Goal: Communication & Community: Answer question/provide support

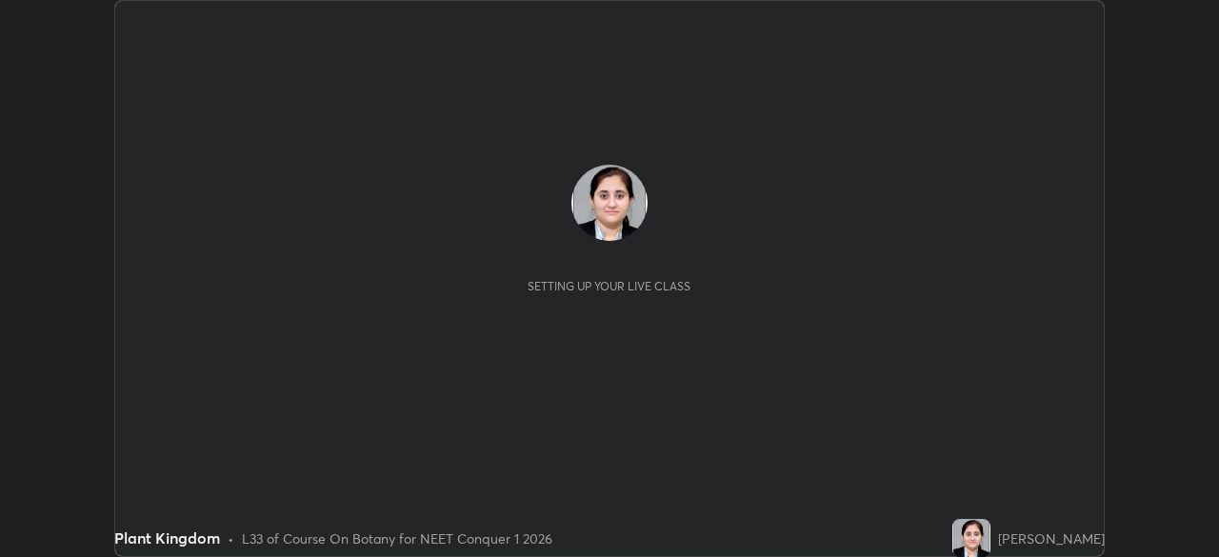
scroll to position [557, 1218]
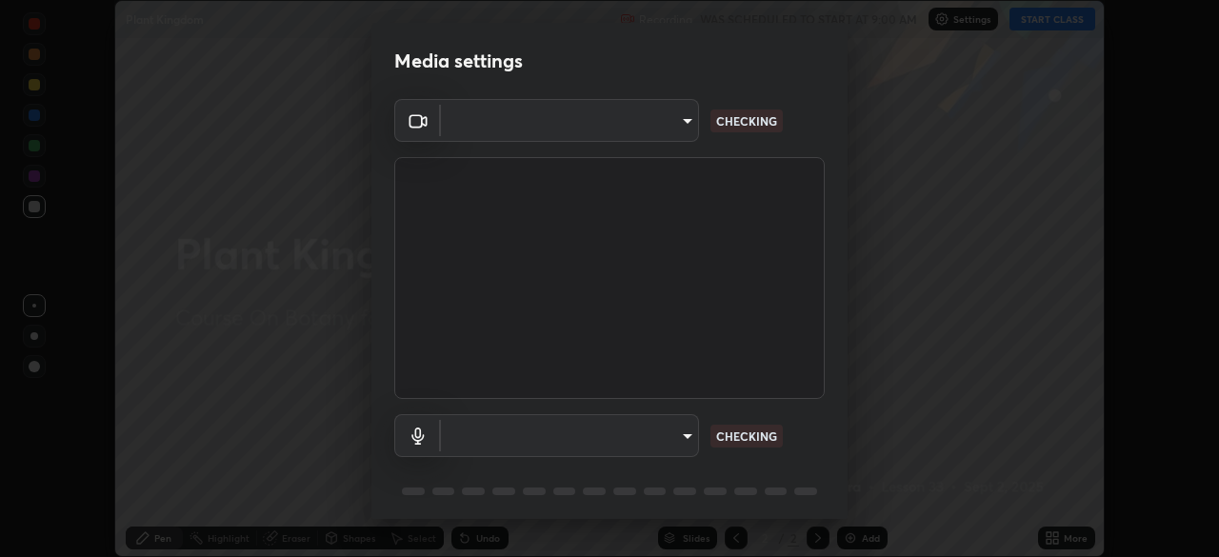
type input "1f3b1a4dbf7f6127e04a7c32b9c59d4571b9df5a52b12507af43ba0352f2305c"
type input "e5b627718591eeaf1f58acbce375d66896c0403349ed2b511c0f677bbfff9090"
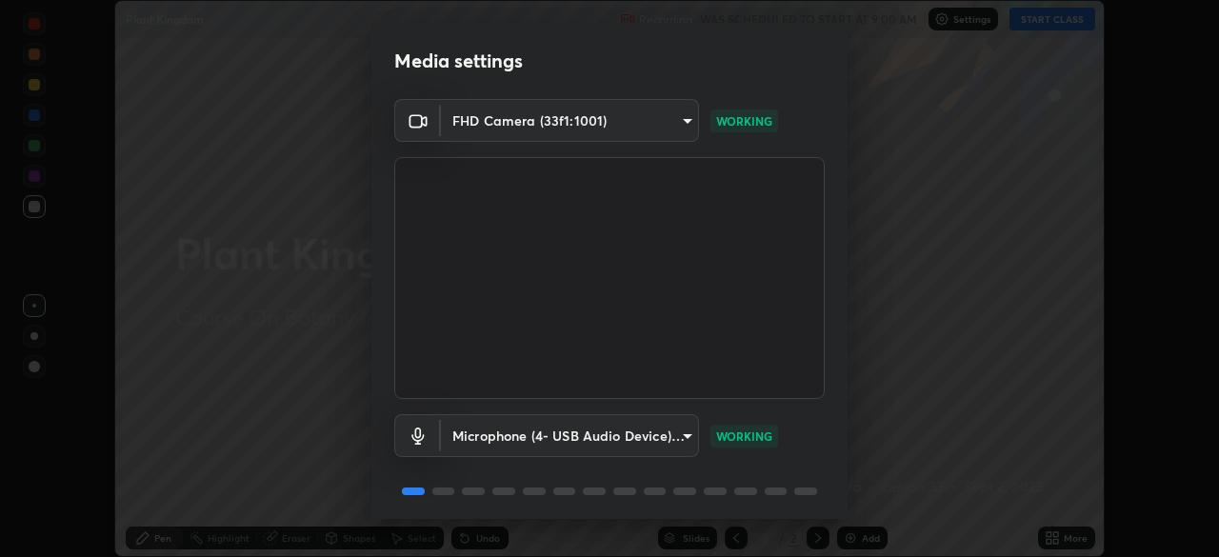
scroll to position [67, 0]
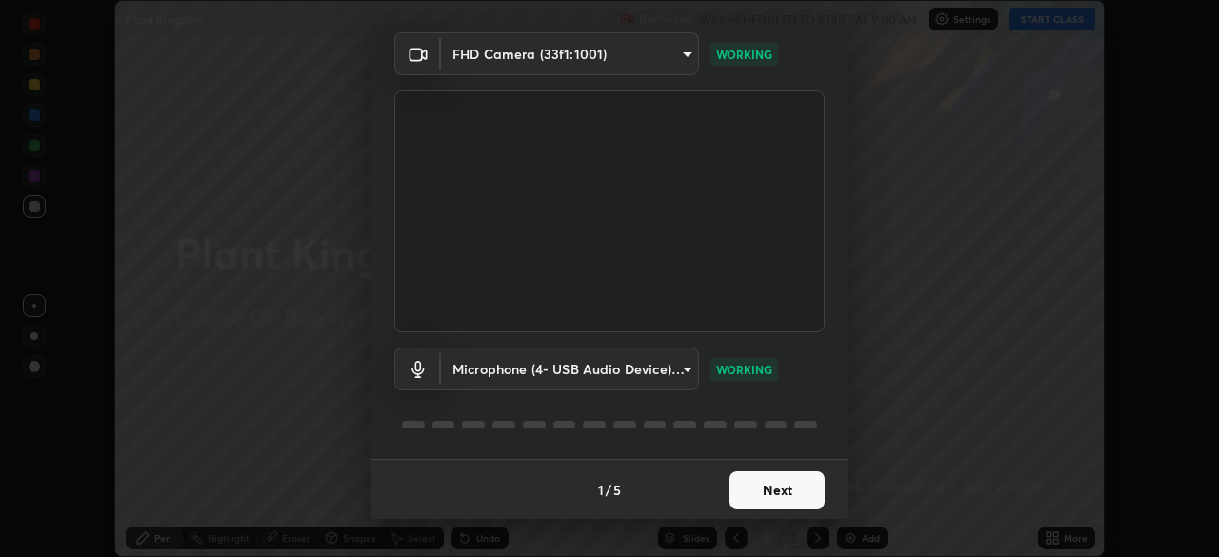
click at [758, 493] on button "Next" at bounding box center [777, 491] width 95 height 38
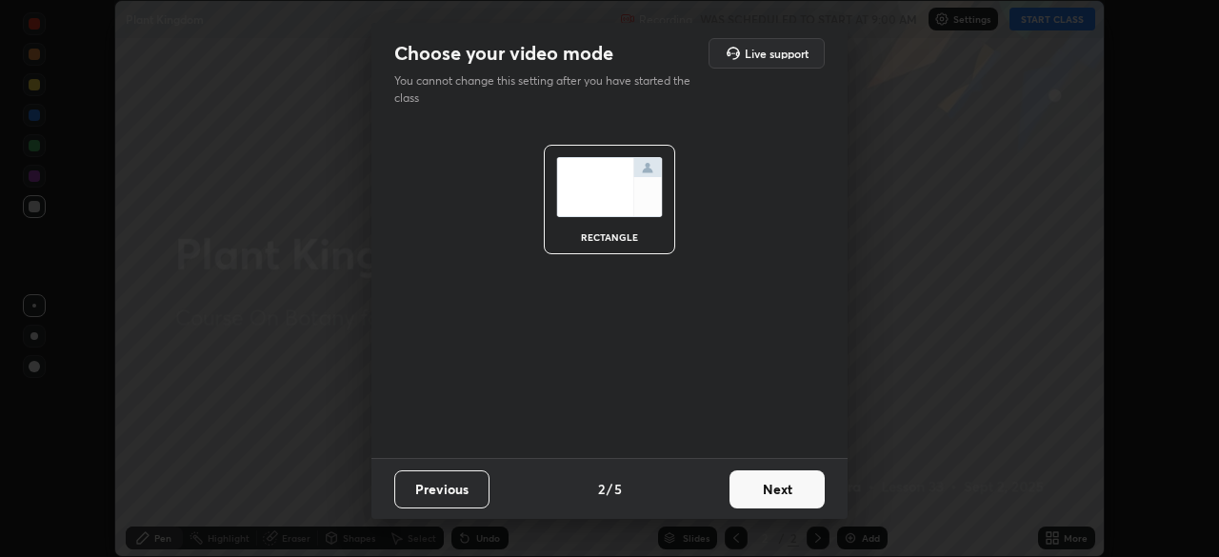
scroll to position [0, 0]
click at [762, 486] on button "Next" at bounding box center [777, 490] width 95 height 38
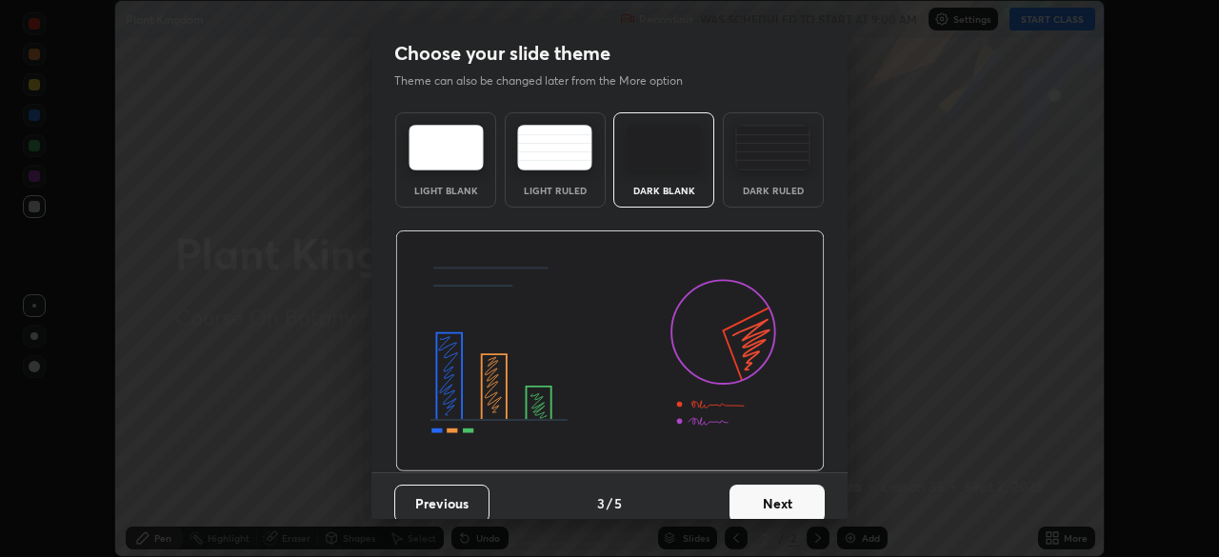
click at [766, 489] on button "Next" at bounding box center [777, 504] width 95 height 38
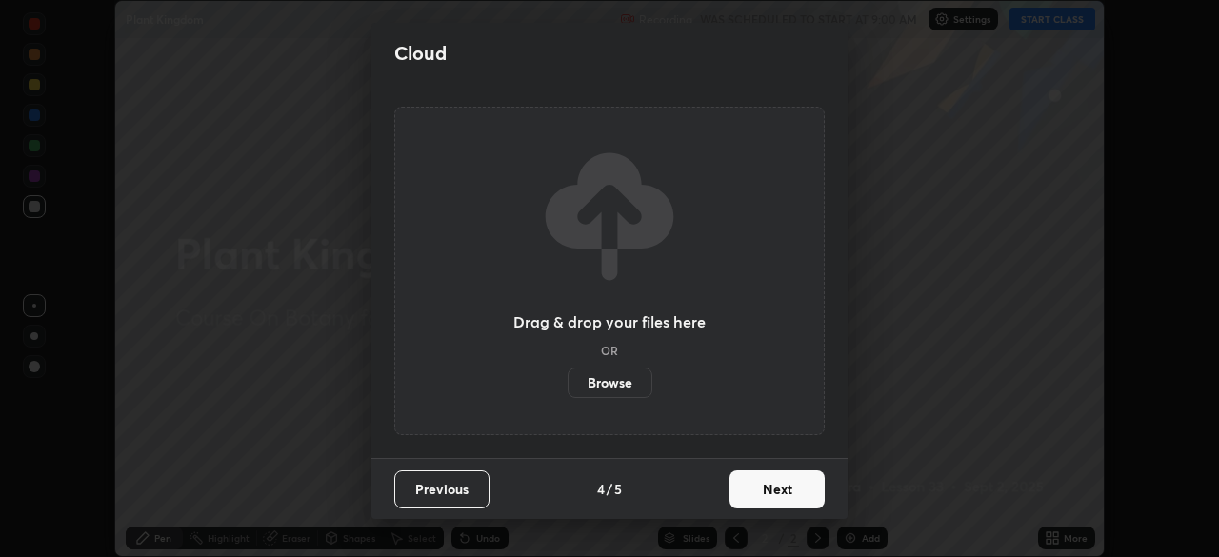
click at [752, 492] on button "Next" at bounding box center [777, 490] width 95 height 38
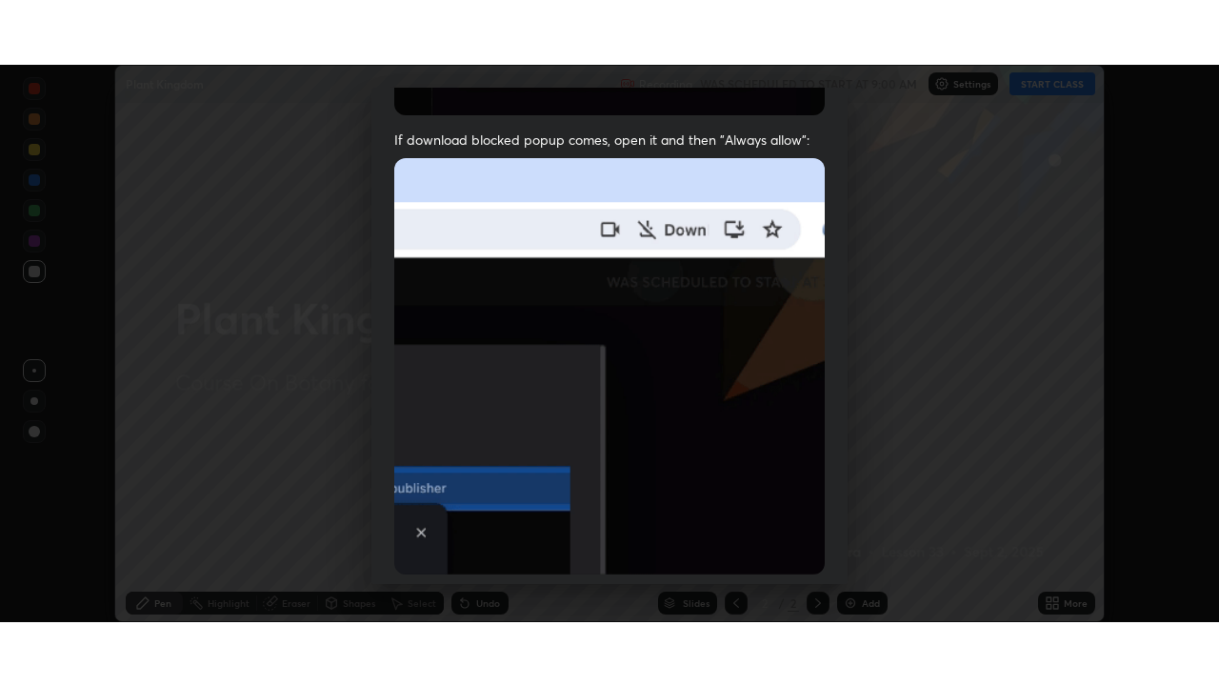
scroll to position [455, 0]
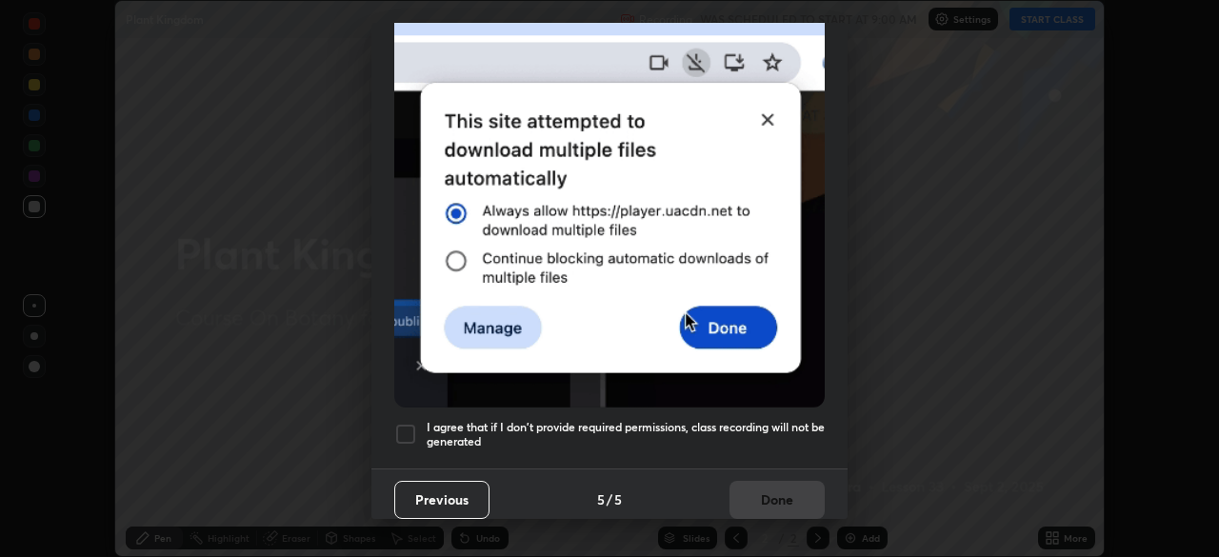
click at [410, 425] on div at bounding box center [405, 434] width 23 height 23
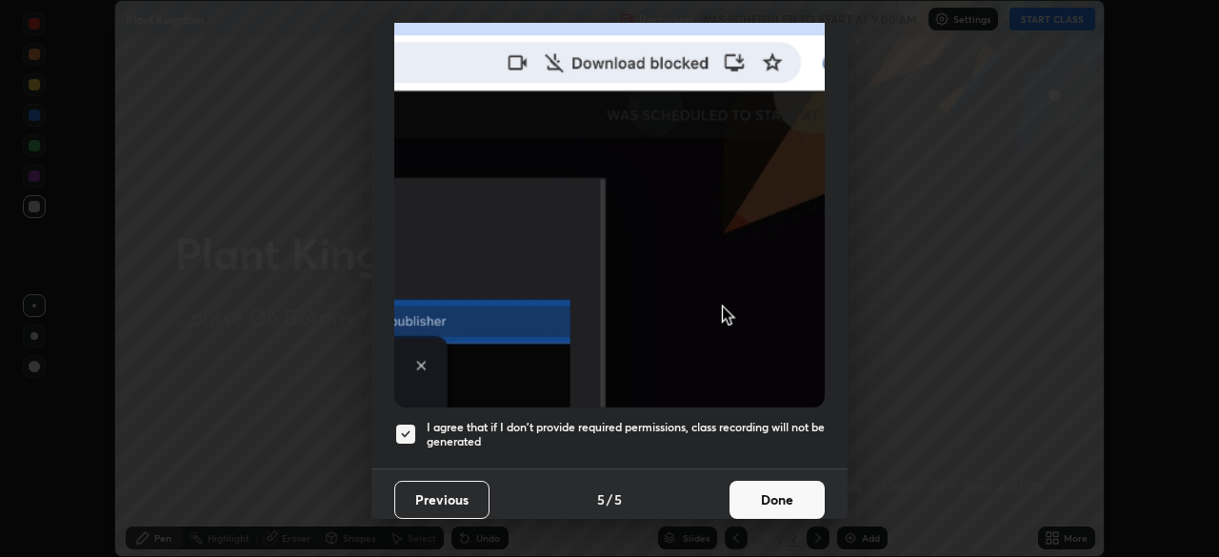
click at [768, 493] on button "Done" at bounding box center [777, 500] width 95 height 38
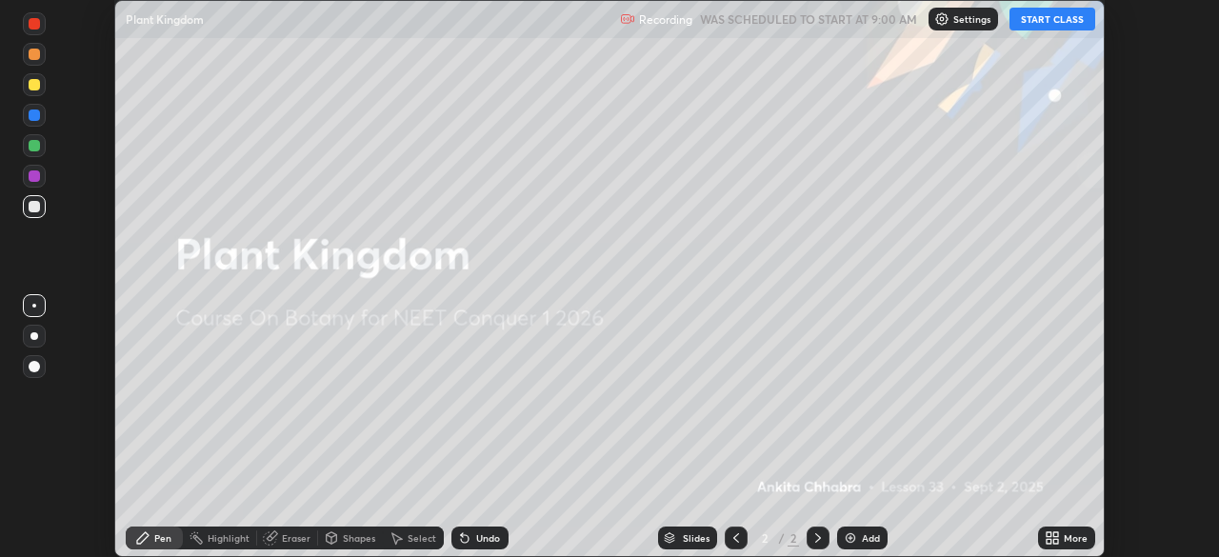
click at [1082, 17] on button "START CLASS" at bounding box center [1053, 19] width 86 height 23
click at [1054, 533] on icon at bounding box center [1056, 534] width 5 height 5
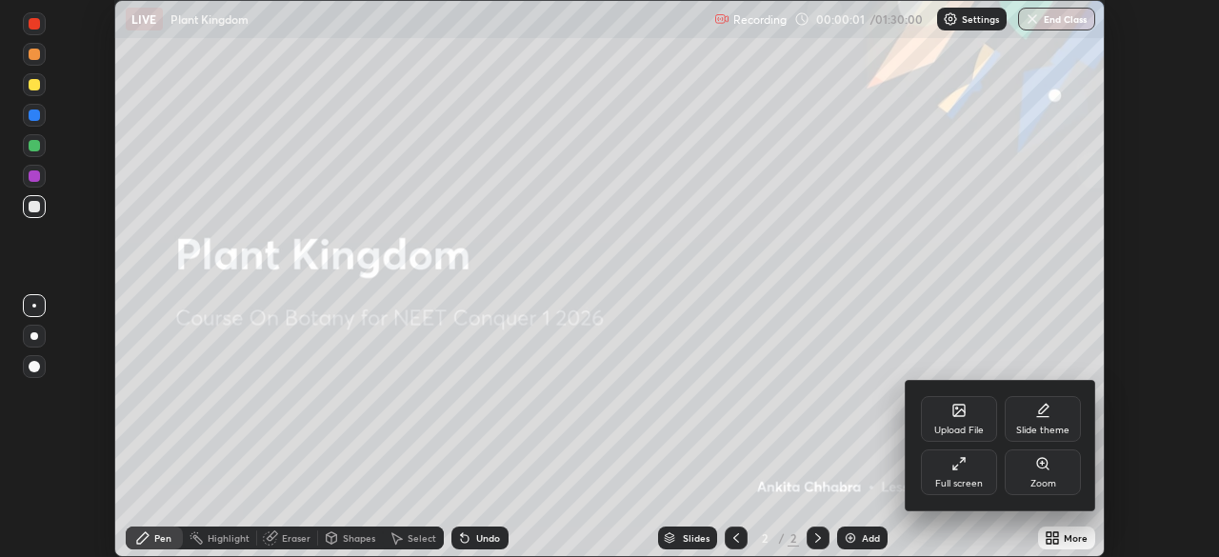
click at [988, 478] on div "Full screen" at bounding box center [959, 473] width 76 height 46
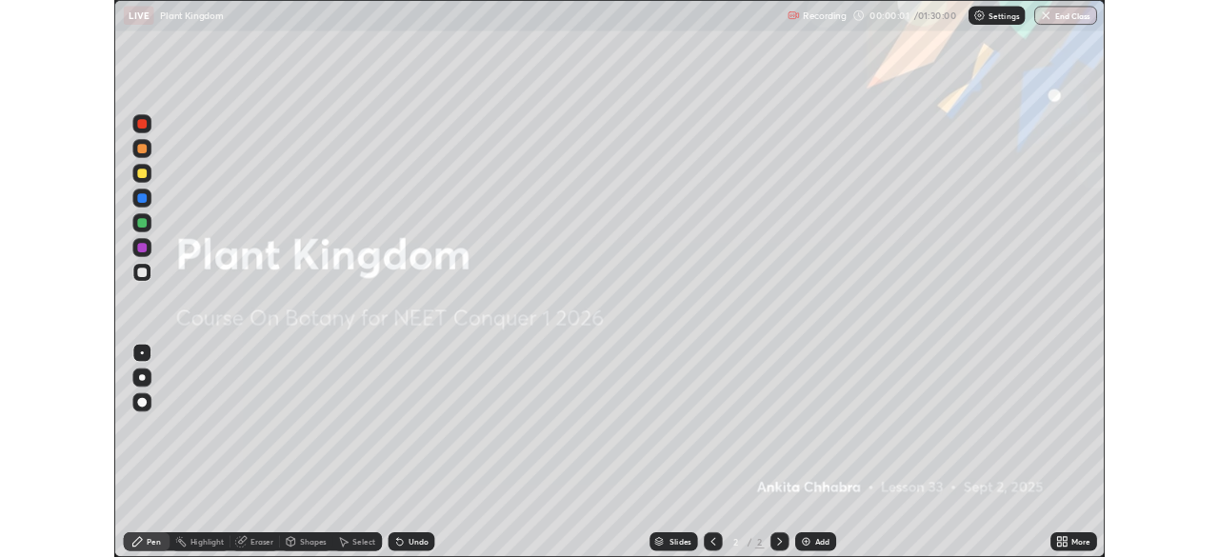
scroll to position [686, 1219]
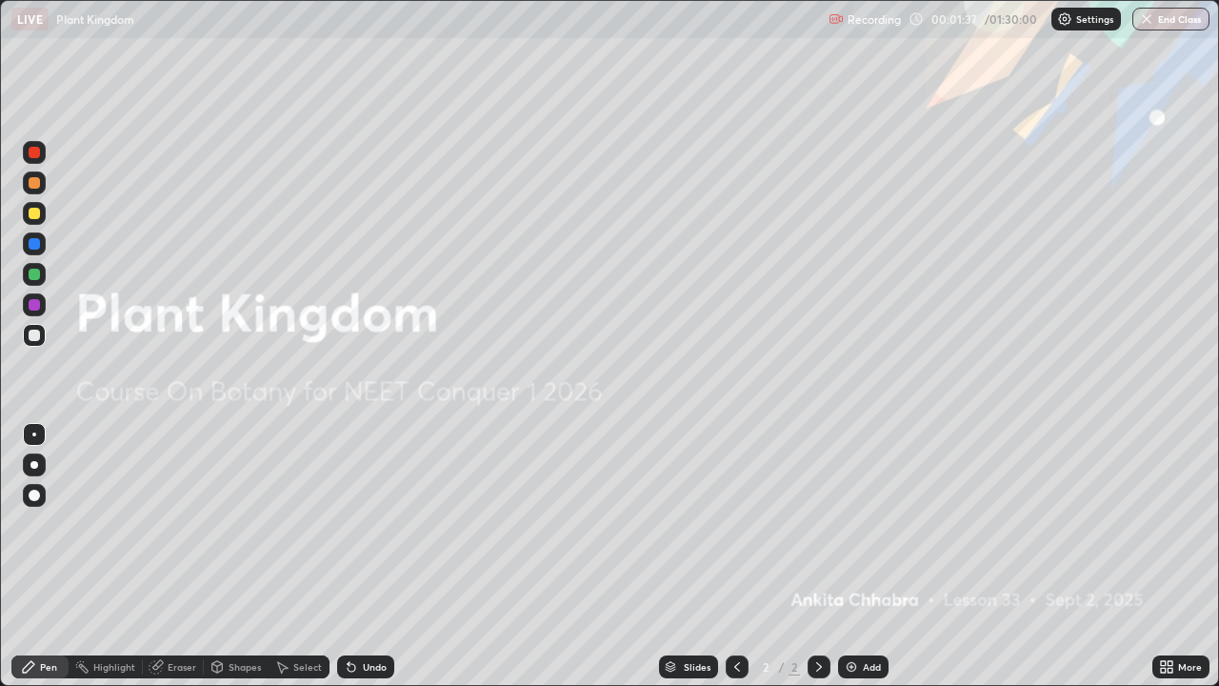
click at [871, 556] on div "Add" at bounding box center [872, 667] width 18 height 10
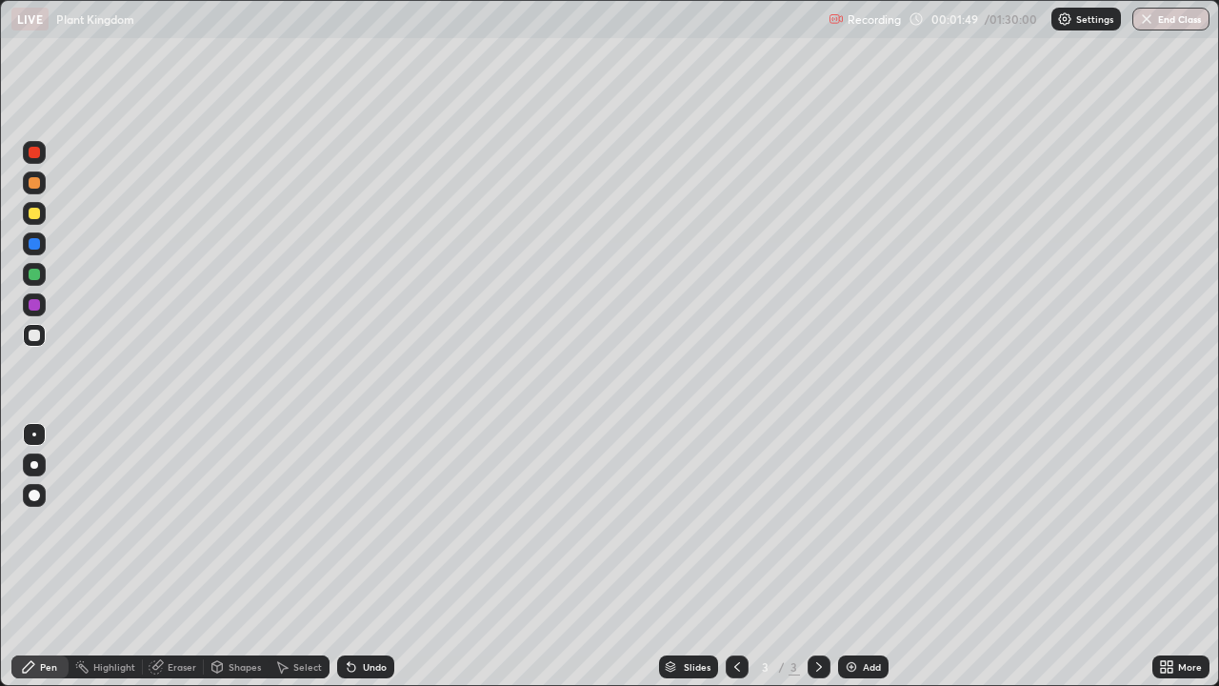
click at [43, 466] on div at bounding box center [34, 464] width 23 height 23
click at [52, 556] on div "Pen" at bounding box center [48, 667] width 17 height 10
click at [40, 187] on div at bounding box center [34, 182] width 23 height 23
click at [43, 333] on div at bounding box center [34, 335] width 23 height 23
click at [36, 308] on div at bounding box center [34, 304] width 11 height 11
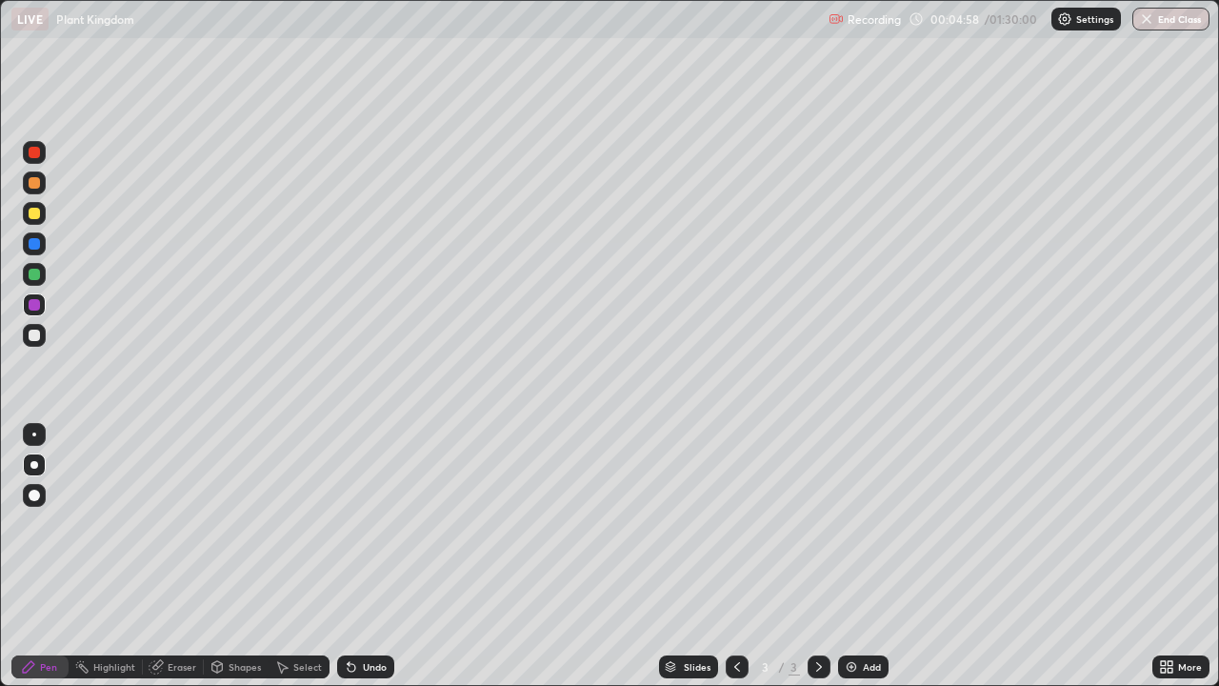
click at [38, 271] on div at bounding box center [34, 274] width 11 height 11
click at [44, 244] on div at bounding box center [34, 243] width 23 height 23
click at [370, 556] on div "Undo" at bounding box center [375, 667] width 24 height 10
click at [34, 305] on div at bounding box center [34, 304] width 11 height 11
click at [35, 274] on div at bounding box center [34, 274] width 11 height 11
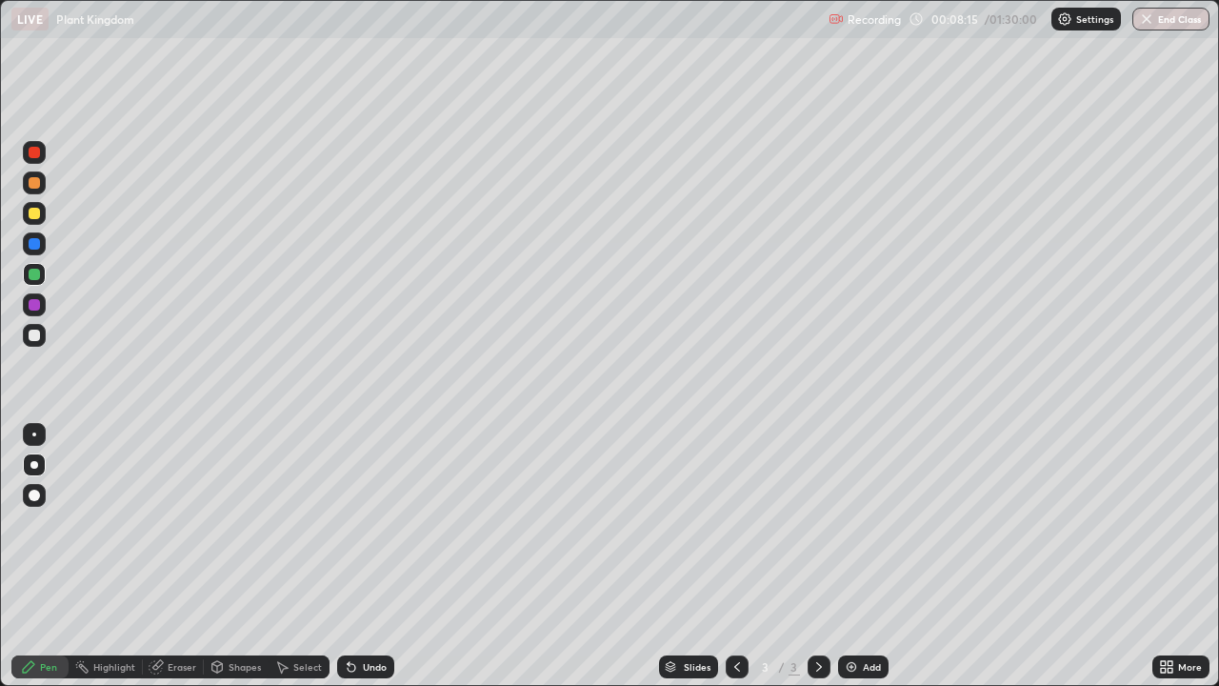
click at [35, 152] on div at bounding box center [34, 152] width 11 height 11
click at [34, 331] on div at bounding box center [34, 335] width 11 height 11
click at [375, 556] on div "Undo" at bounding box center [365, 666] width 57 height 23
click at [368, 556] on div "Undo" at bounding box center [365, 666] width 57 height 23
click at [358, 556] on div "Undo" at bounding box center [365, 666] width 57 height 23
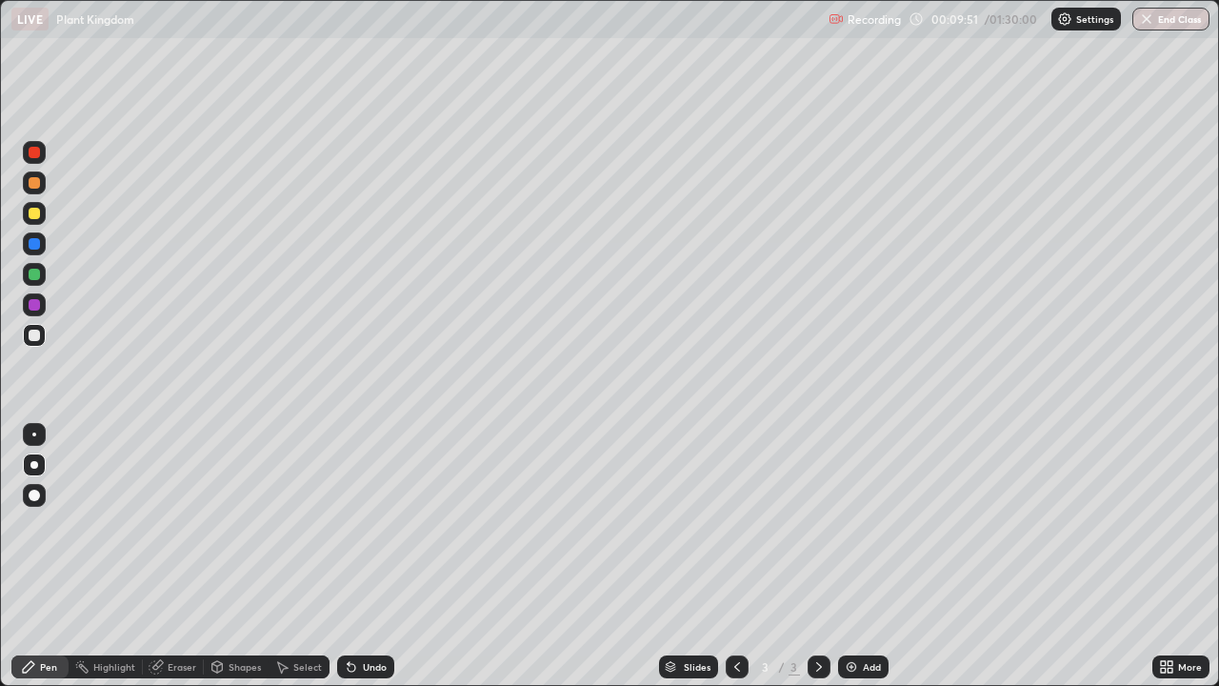
click at [42, 219] on div at bounding box center [34, 213] width 23 height 23
click at [384, 556] on div "Undo" at bounding box center [375, 667] width 24 height 10
click at [379, 556] on div "Undo" at bounding box center [365, 666] width 57 height 23
click at [40, 325] on div at bounding box center [34, 335] width 23 height 23
click at [44, 278] on div at bounding box center [34, 274] width 23 height 23
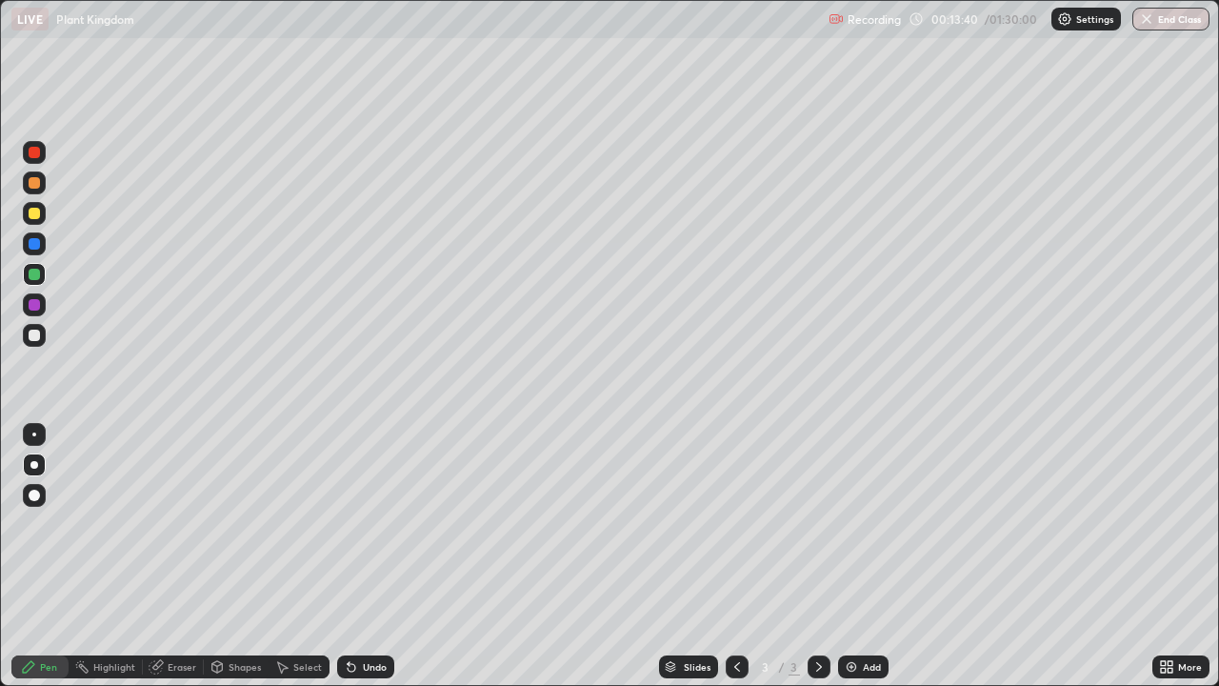
click at [871, 556] on div "Add" at bounding box center [872, 667] width 18 height 10
click at [43, 343] on div at bounding box center [34, 335] width 23 height 23
click at [45, 273] on div at bounding box center [34, 274] width 23 height 23
click at [43, 299] on div at bounding box center [34, 304] width 23 height 23
click at [36, 244] on div at bounding box center [34, 243] width 11 height 11
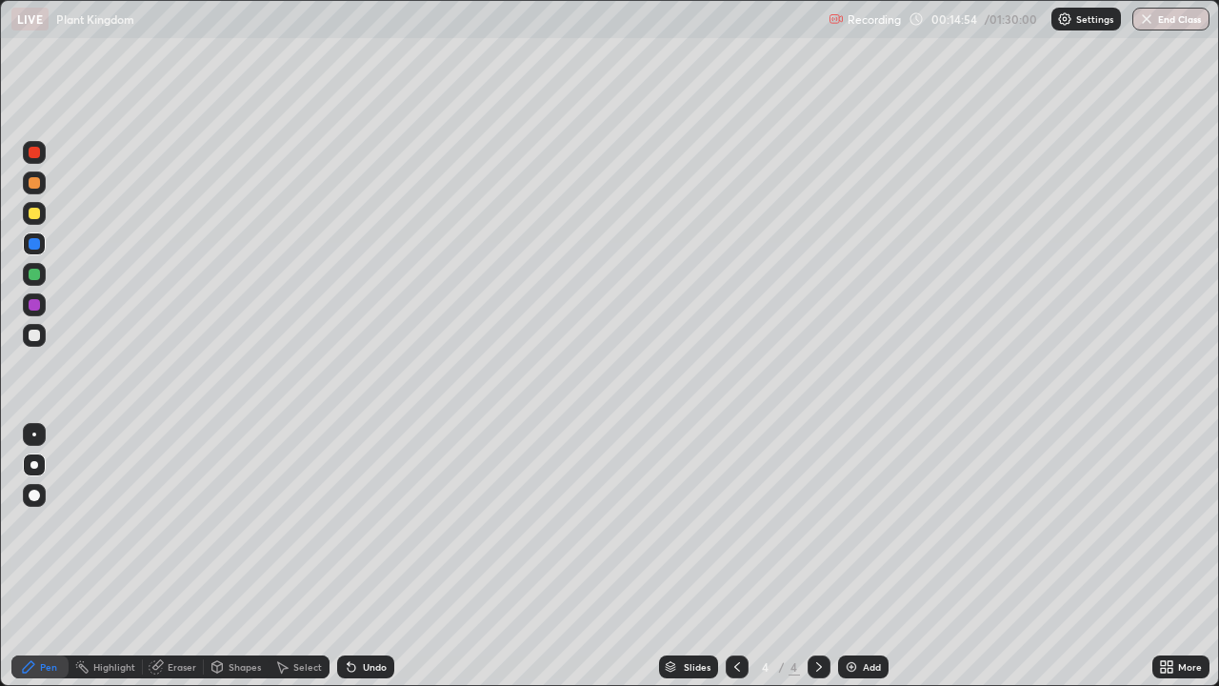
click at [42, 188] on div at bounding box center [34, 182] width 23 height 23
click at [741, 556] on icon at bounding box center [737, 666] width 15 height 15
click at [825, 556] on div at bounding box center [819, 666] width 23 height 23
click at [44, 336] on div at bounding box center [34, 335] width 23 height 23
click at [38, 274] on div at bounding box center [34, 274] width 11 height 11
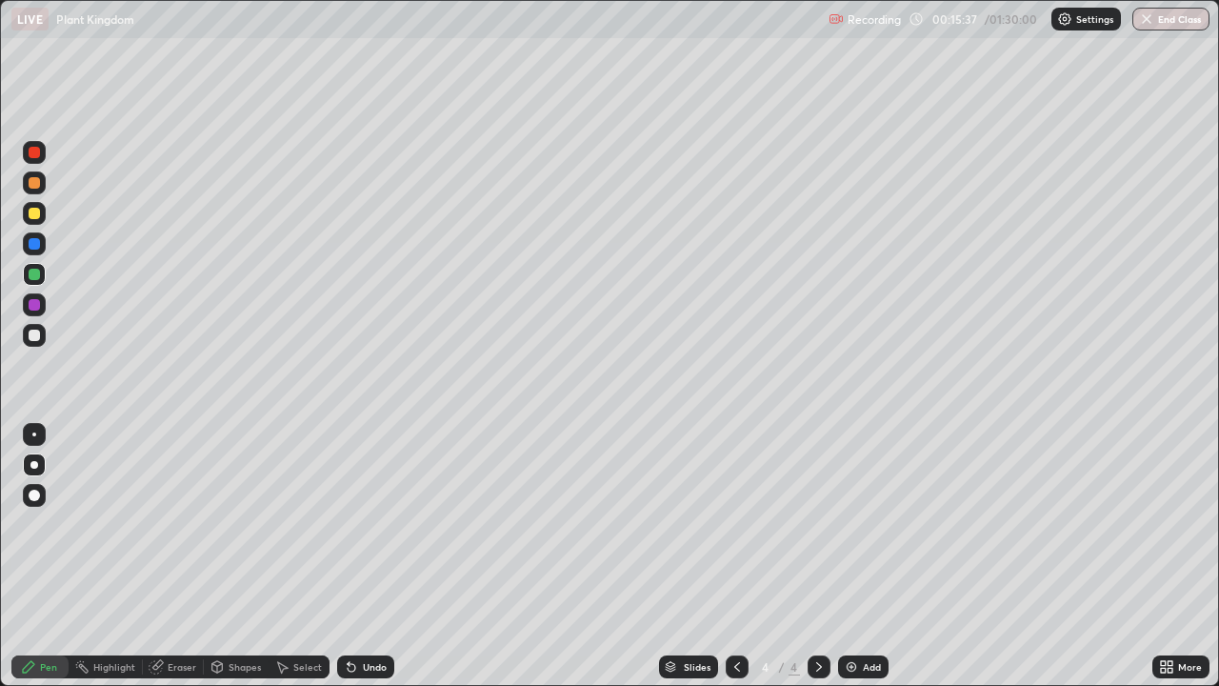
click at [35, 494] on div at bounding box center [34, 495] width 11 height 11
click at [34, 244] on div at bounding box center [34, 243] width 11 height 11
click at [36, 468] on div at bounding box center [34, 464] width 23 height 23
click at [62, 556] on div "Pen" at bounding box center [39, 666] width 57 height 23
click at [45, 334] on div at bounding box center [34, 335] width 23 height 23
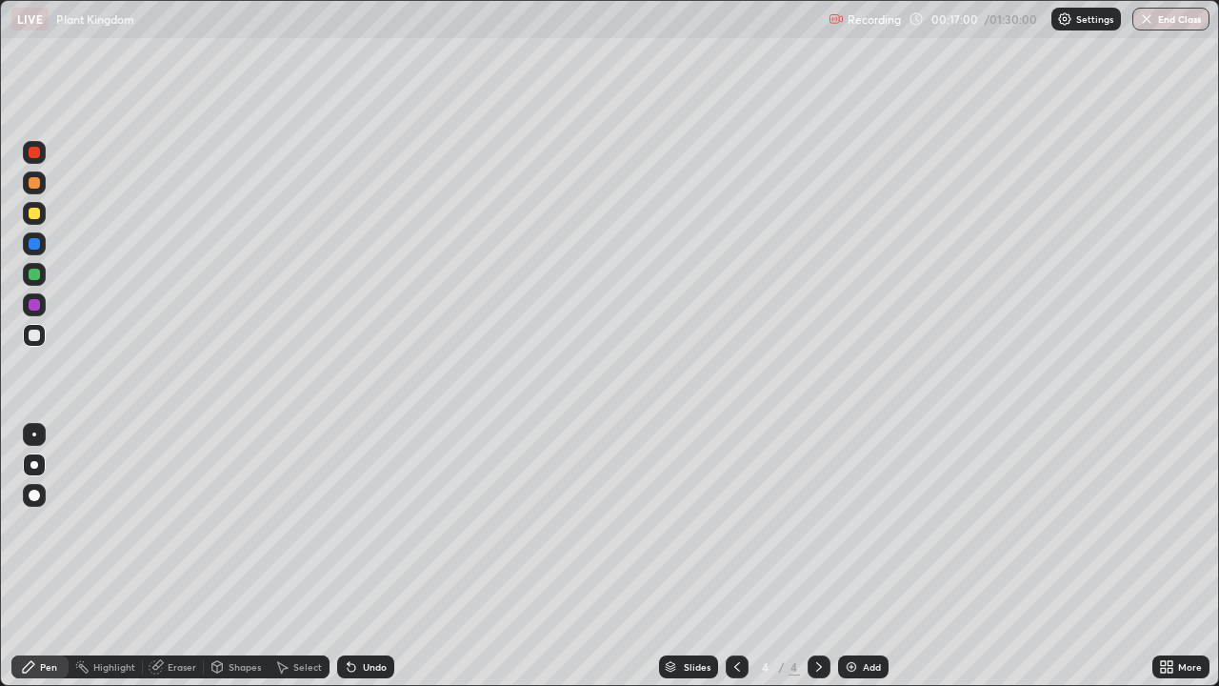
click at [366, 556] on div "Undo" at bounding box center [365, 666] width 57 height 23
click at [365, 556] on div "Undo" at bounding box center [365, 666] width 57 height 23
click at [363, 556] on div "Undo" at bounding box center [375, 667] width 24 height 10
click at [37, 248] on div at bounding box center [34, 243] width 11 height 11
click at [35, 274] on div at bounding box center [34, 274] width 11 height 11
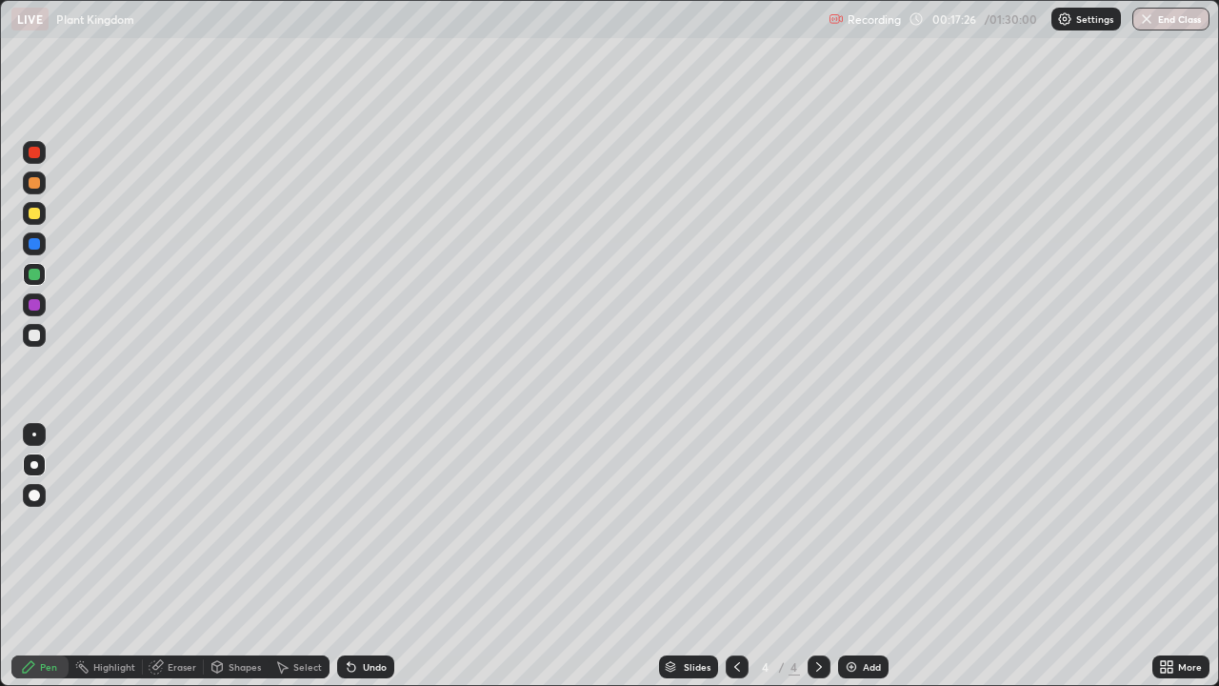
click at [42, 332] on div at bounding box center [34, 335] width 23 height 23
click at [366, 556] on div "Undo" at bounding box center [375, 667] width 24 height 10
click at [38, 247] on div at bounding box center [34, 243] width 11 height 11
click at [36, 278] on div at bounding box center [34, 274] width 11 height 11
click at [31, 242] on div at bounding box center [34, 243] width 11 height 11
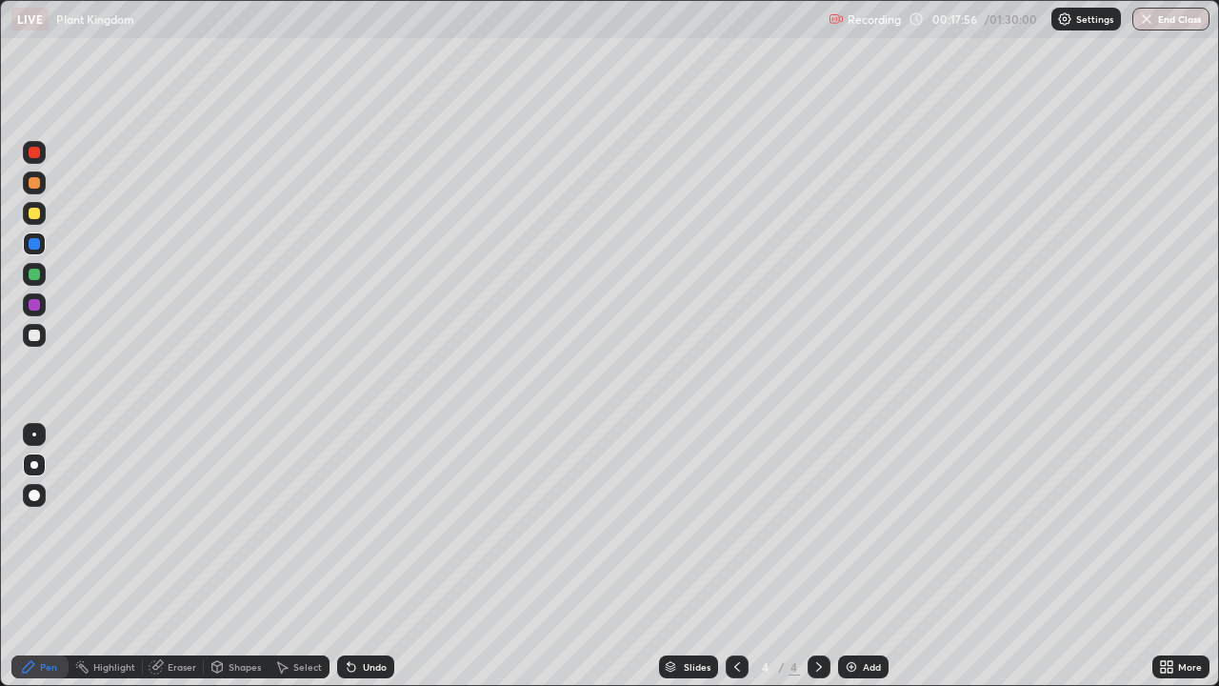
click at [35, 302] on div at bounding box center [34, 304] width 11 height 11
click at [39, 181] on div at bounding box center [34, 182] width 11 height 11
click at [372, 556] on div "Undo" at bounding box center [375, 667] width 24 height 10
click at [373, 556] on div "Undo" at bounding box center [365, 666] width 57 height 23
click at [374, 556] on div "Undo" at bounding box center [365, 666] width 57 height 23
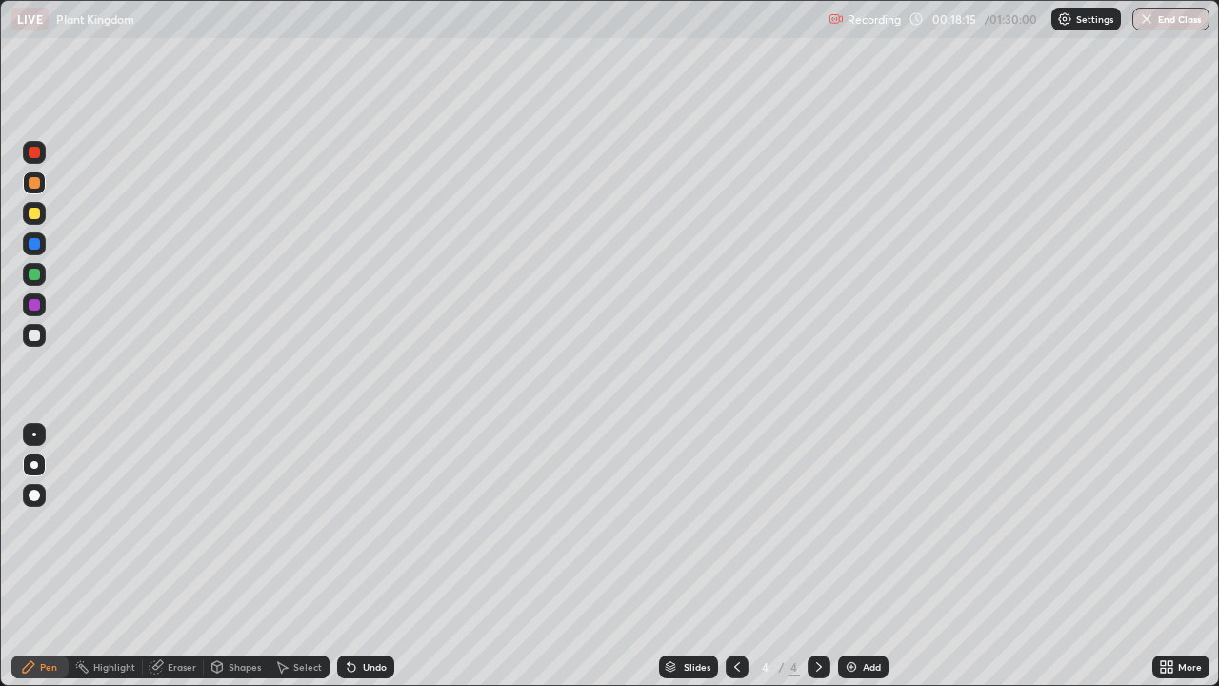
click at [373, 556] on div "Undo" at bounding box center [365, 666] width 57 height 23
click at [377, 556] on div "Undo" at bounding box center [365, 666] width 57 height 23
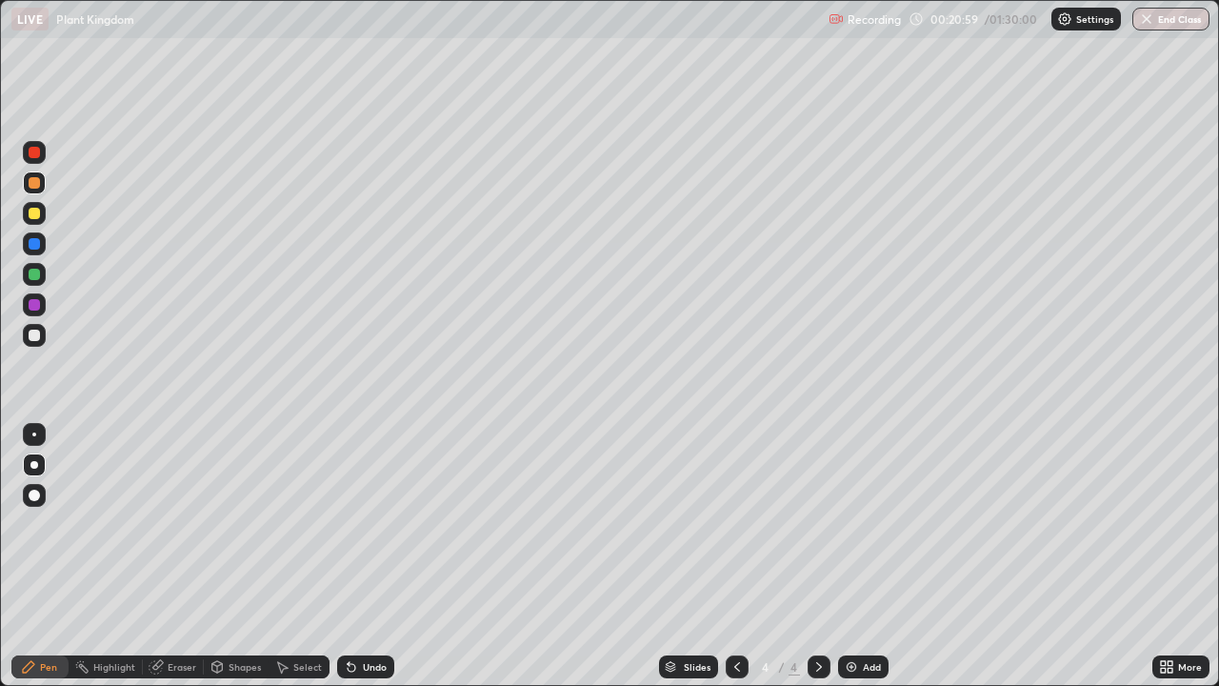
click at [247, 556] on div "Shapes" at bounding box center [236, 666] width 65 height 23
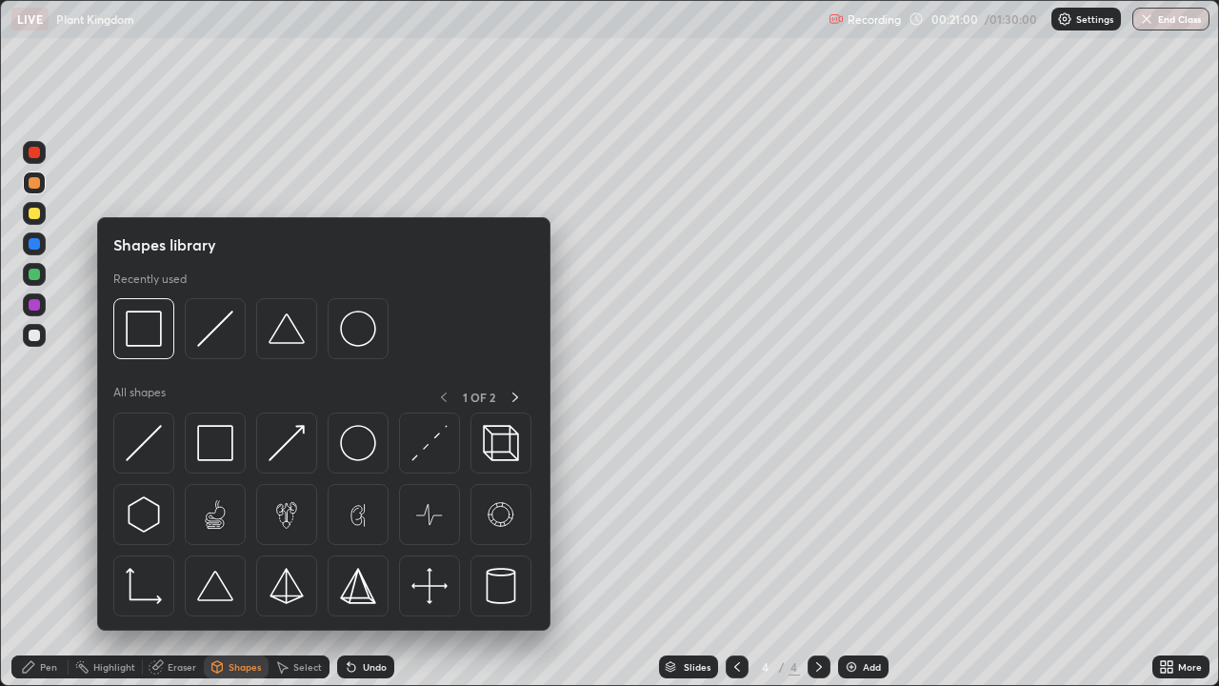
click at [171, 556] on div "Eraser" at bounding box center [182, 667] width 29 height 10
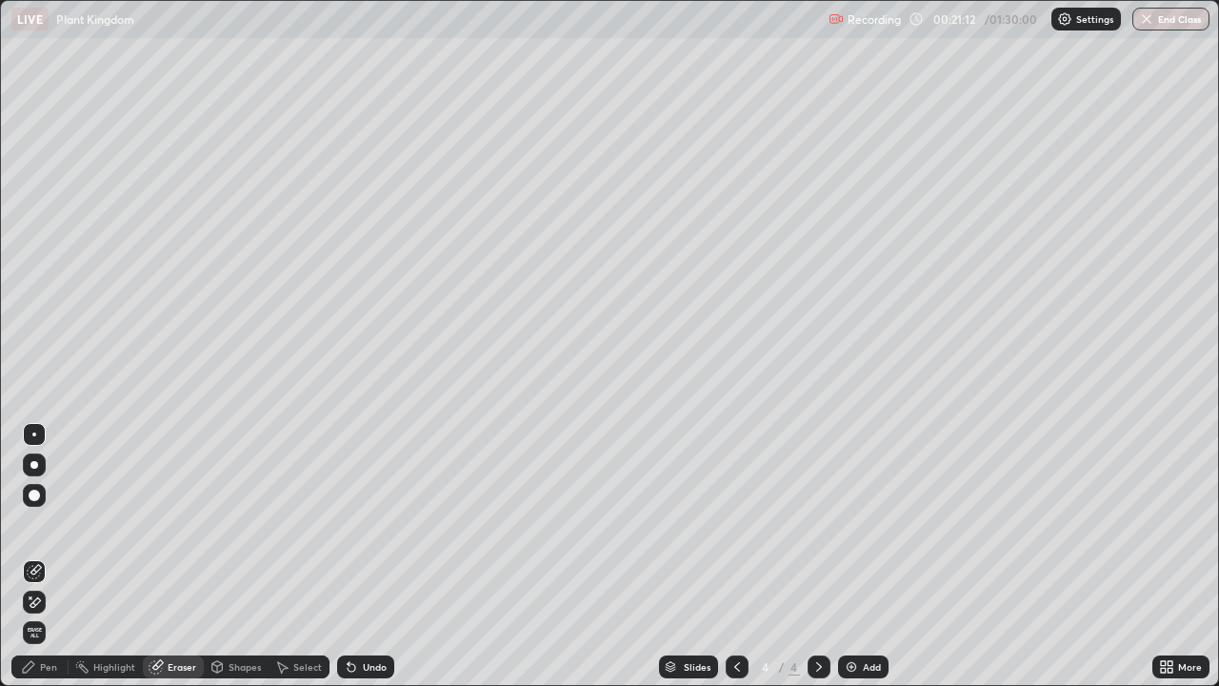
click at [50, 556] on div "Pen" at bounding box center [48, 667] width 17 height 10
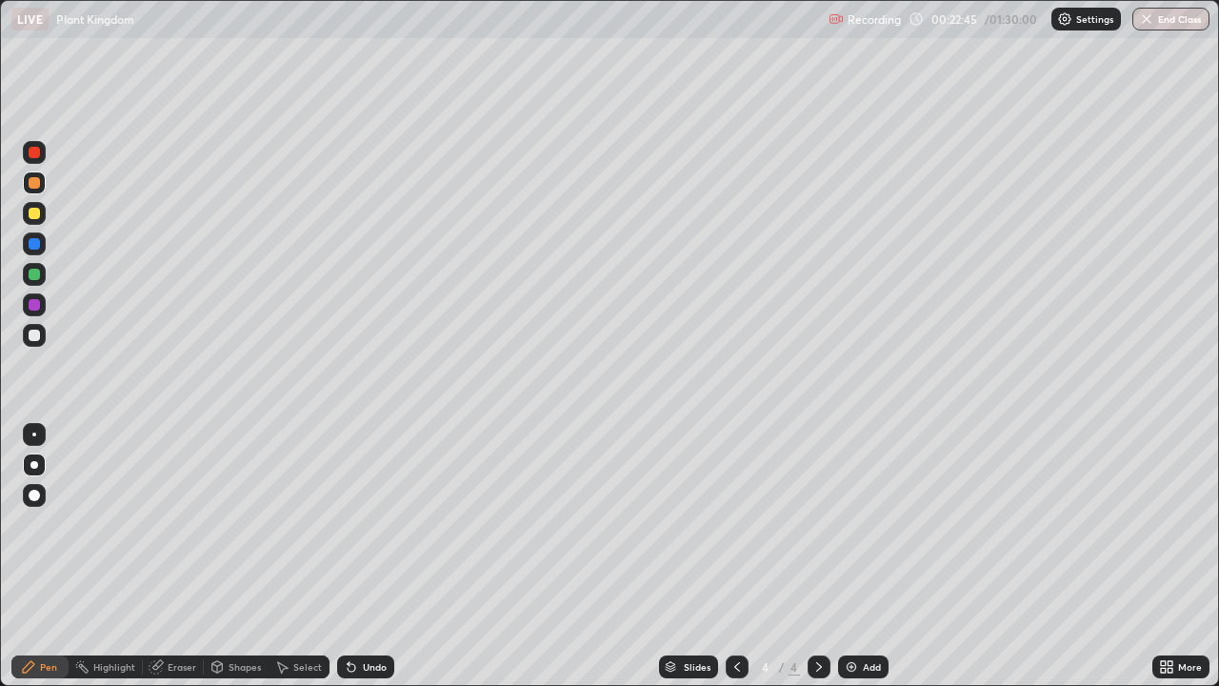
click at [43, 305] on div at bounding box center [34, 304] width 23 height 23
click at [41, 246] on div at bounding box center [34, 243] width 23 height 23
click at [35, 183] on div at bounding box center [34, 182] width 11 height 11
click at [1177, 556] on div "More" at bounding box center [1181, 666] width 57 height 23
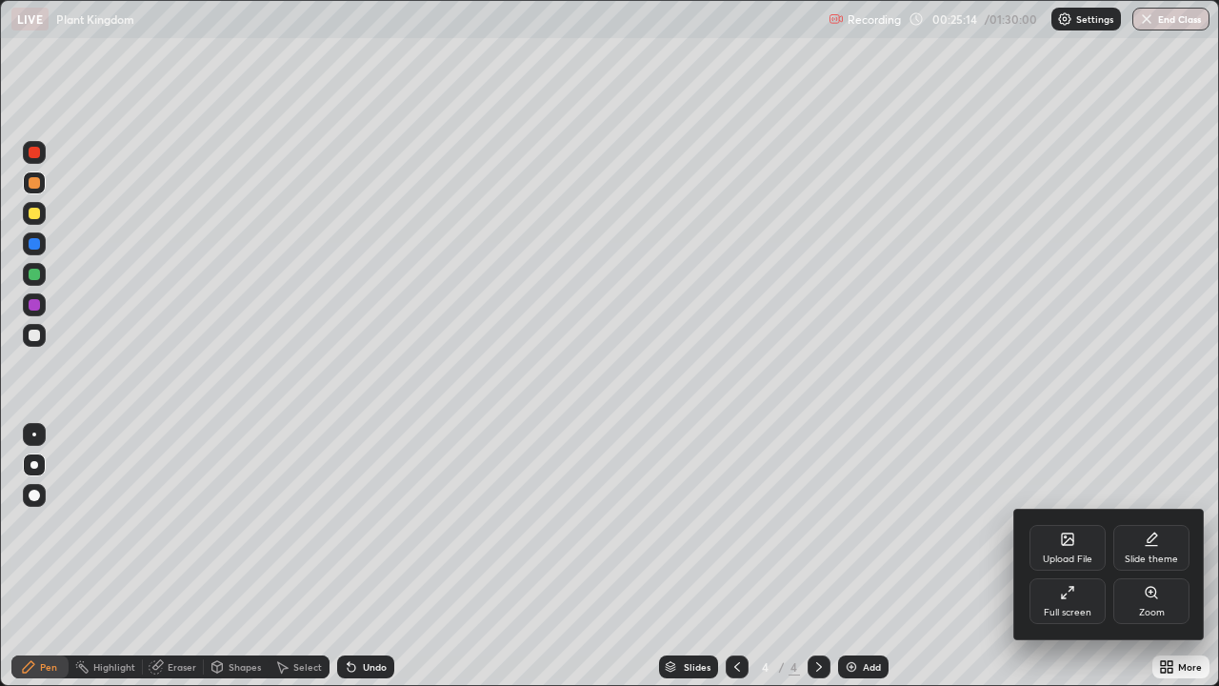
click at [1076, 556] on div "Full screen" at bounding box center [1068, 601] width 76 height 46
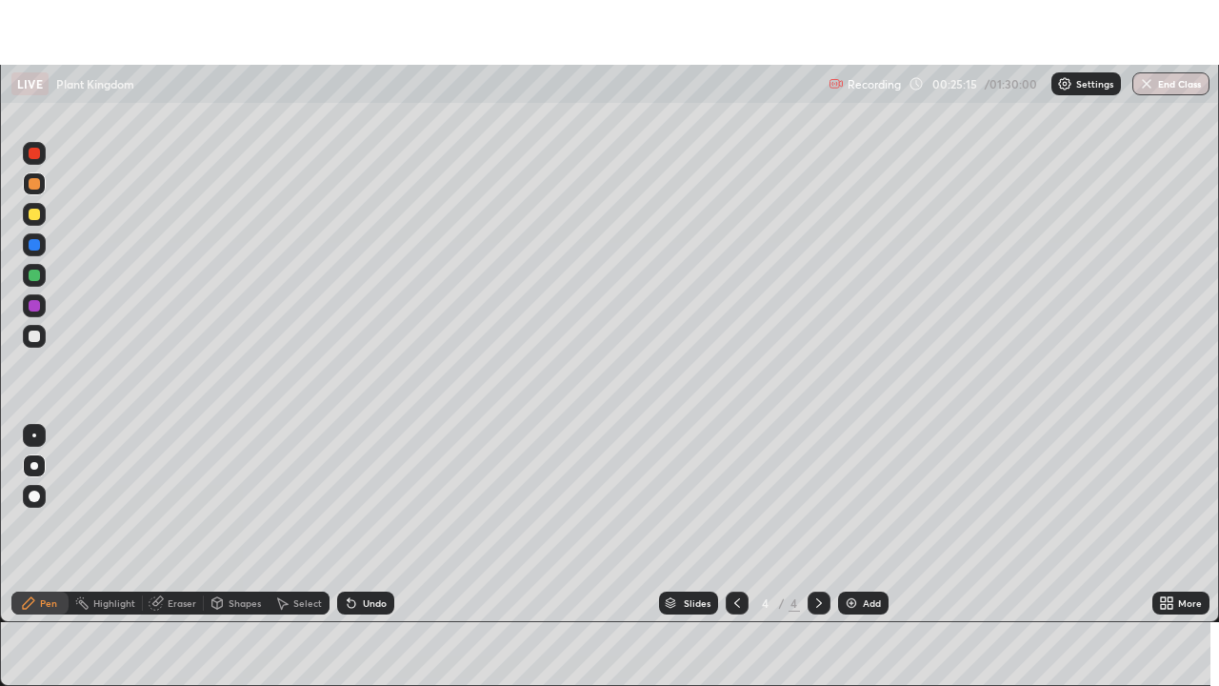
scroll to position [94697, 94036]
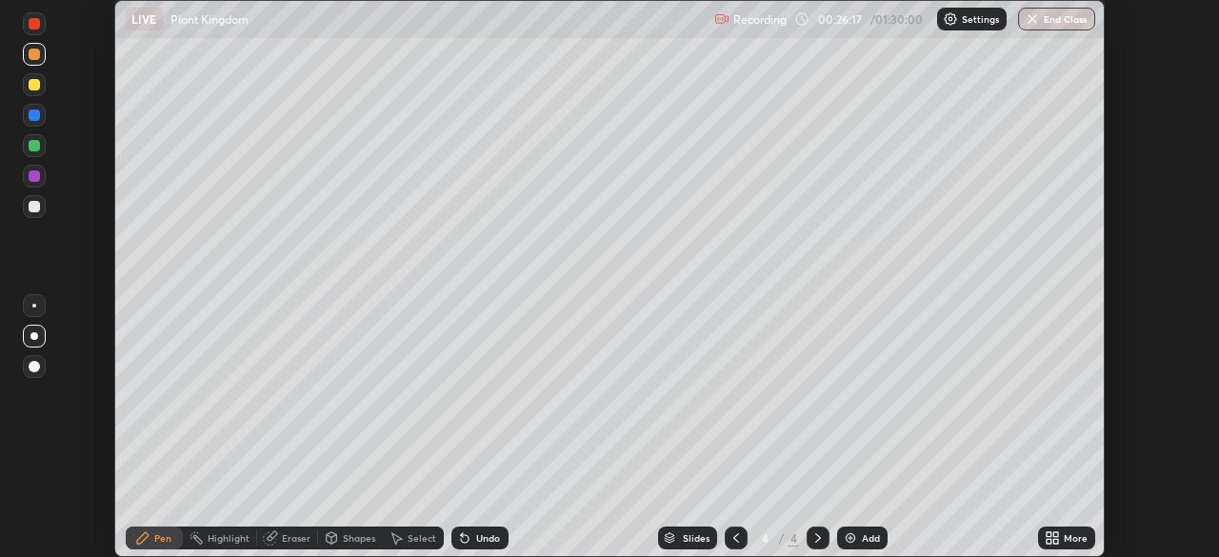
click at [1058, 533] on icon at bounding box center [1056, 534] width 5 height 5
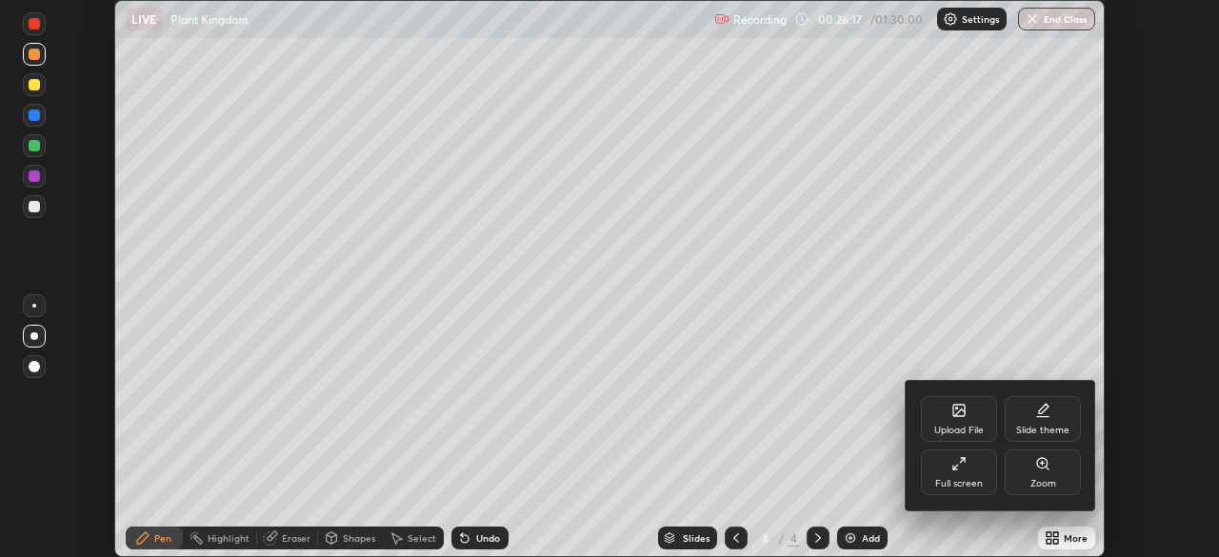
click at [984, 469] on div "Full screen" at bounding box center [959, 473] width 76 height 46
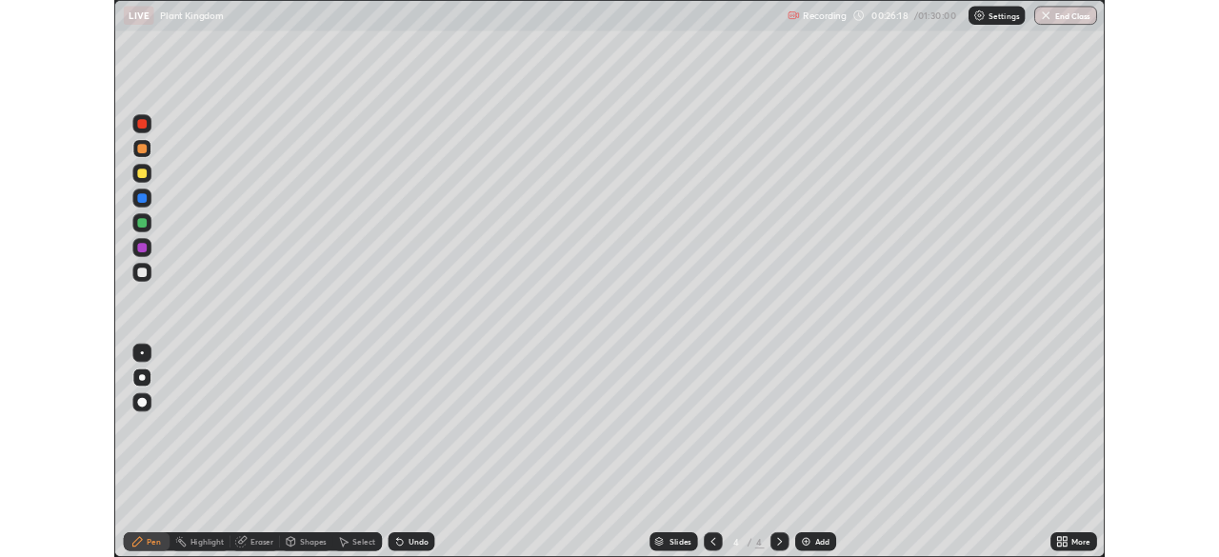
scroll to position [686, 1219]
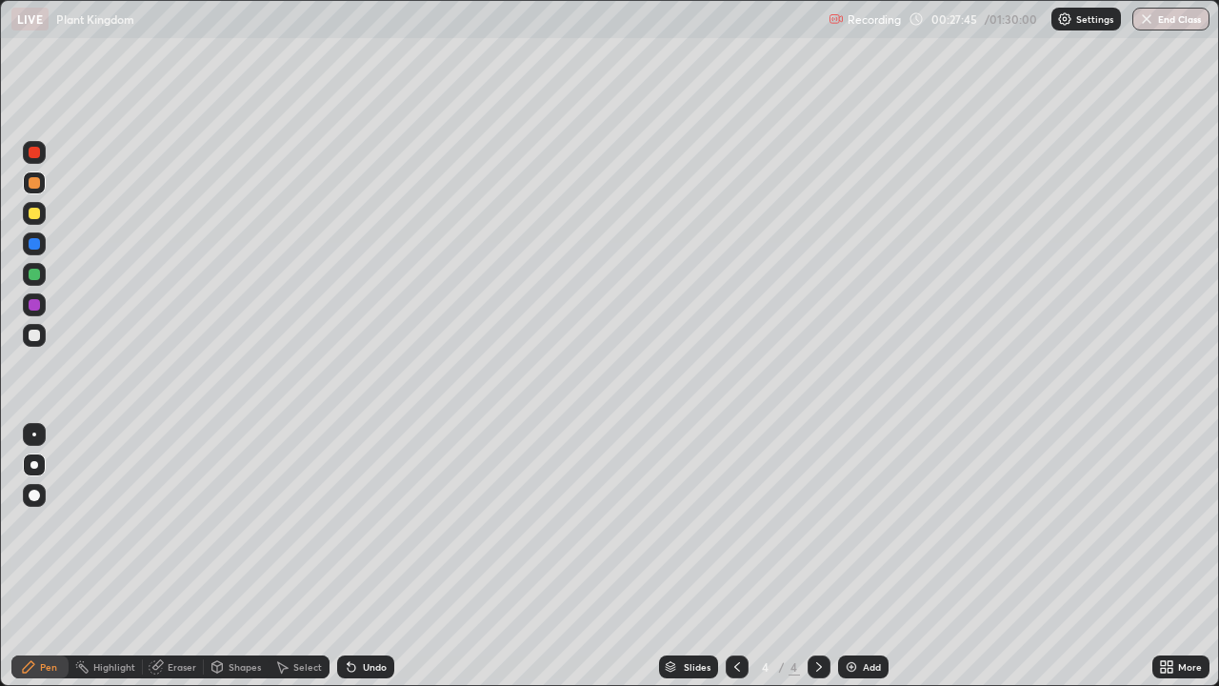
click at [865, 556] on div "Add" at bounding box center [872, 667] width 18 height 10
click at [35, 335] on div at bounding box center [34, 335] width 11 height 11
click at [34, 334] on div at bounding box center [34, 335] width 11 height 11
click at [36, 283] on div at bounding box center [34, 274] width 23 height 23
click at [349, 556] on icon at bounding box center [352, 668] width 8 height 8
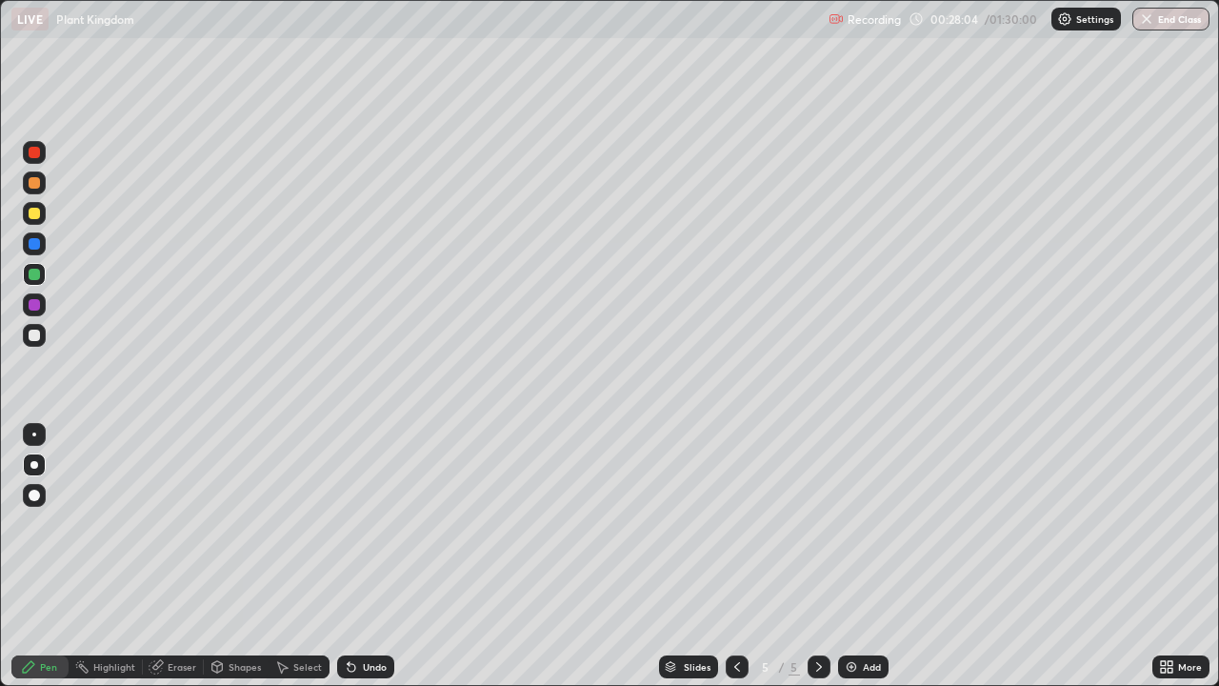
click at [361, 556] on div "Undo" at bounding box center [365, 666] width 57 height 23
click at [39, 245] on div at bounding box center [34, 243] width 11 height 11
click at [44, 338] on div at bounding box center [34, 335] width 23 height 23
click at [381, 556] on div "Undo" at bounding box center [375, 667] width 24 height 10
click at [373, 556] on div "Undo" at bounding box center [375, 667] width 24 height 10
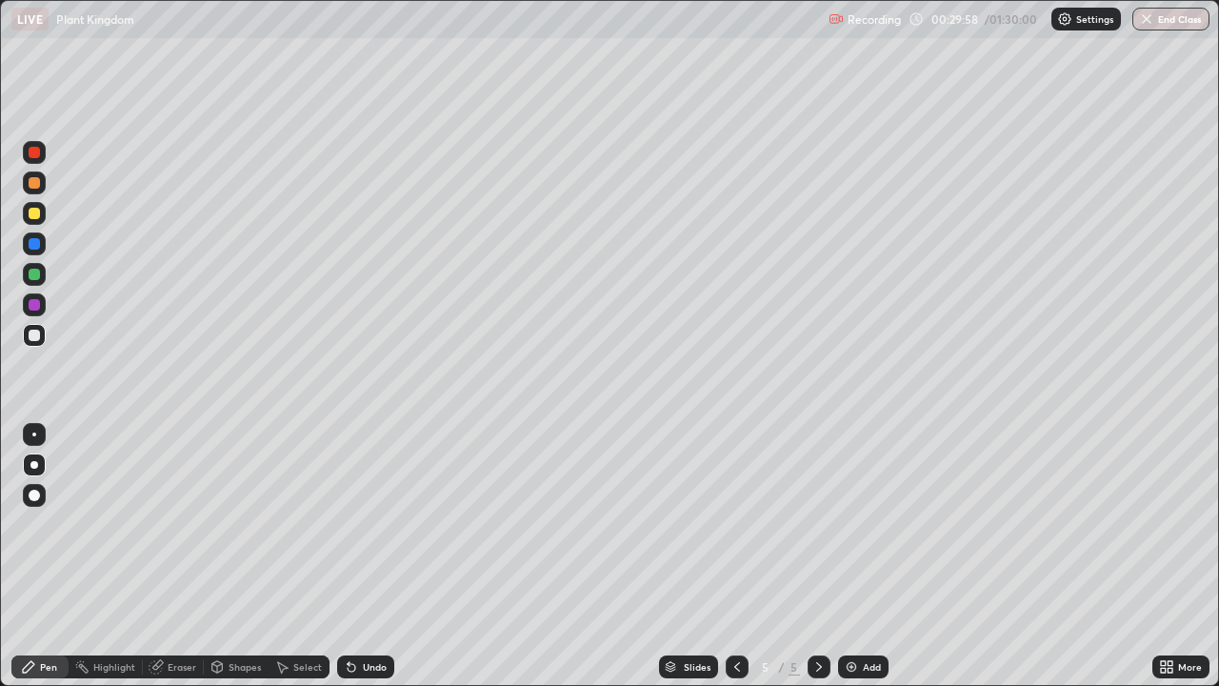
click at [381, 556] on div "Undo" at bounding box center [365, 666] width 57 height 23
click at [371, 556] on div "Undo" at bounding box center [375, 667] width 24 height 10
click at [363, 556] on div "Undo" at bounding box center [375, 667] width 24 height 10
click at [37, 182] on div at bounding box center [34, 182] width 11 height 11
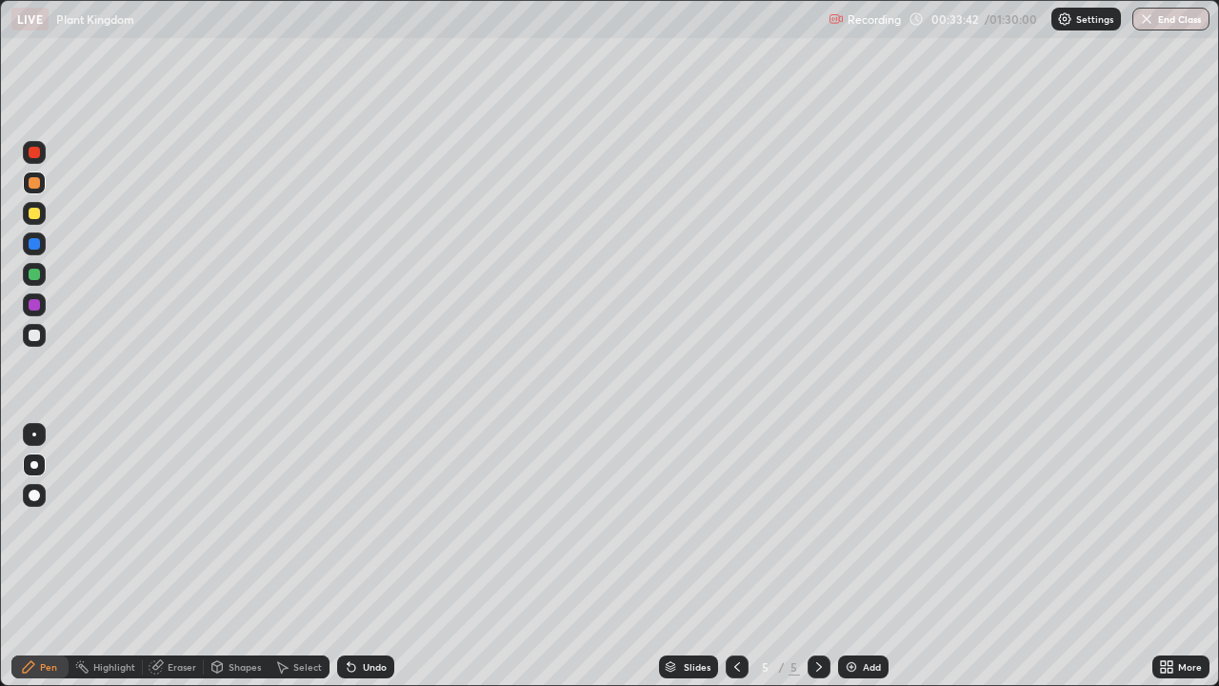
click at [863, 556] on div "Add" at bounding box center [872, 667] width 18 height 10
click at [34, 335] on div at bounding box center [34, 335] width 11 height 11
click at [41, 306] on div at bounding box center [34, 304] width 23 height 23
click at [34, 245] on div at bounding box center [34, 243] width 11 height 11
click at [35, 274] on div at bounding box center [34, 274] width 11 height 11
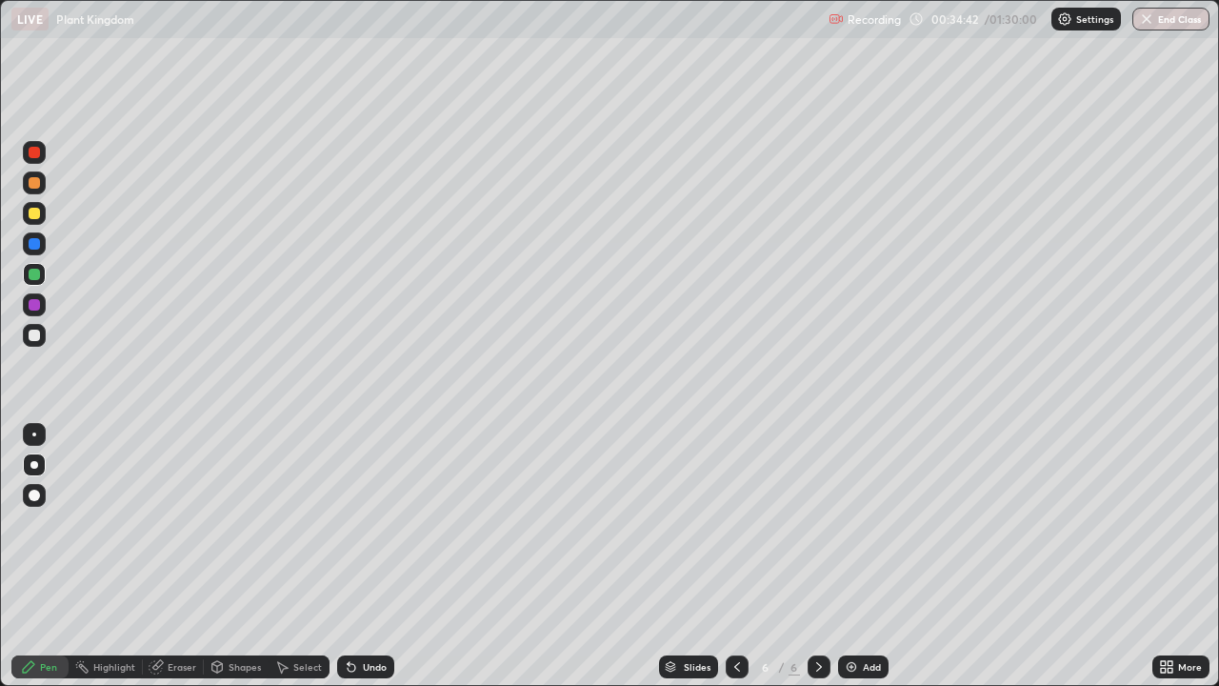
click at [34, 181] on div at bounding box center [34, 182] width 11 height 11
click at [42, 308] on div at bounding box center [34, 304] width 23 height 23
click at [34, 244] on div at bounding box center [34, 243] width 11 height 11
click at [36, 277] on div at bounding box center [34, 274] width 11 height 11
click at [44, 248] on div at bounding box center [34, 243] width 23 height 23
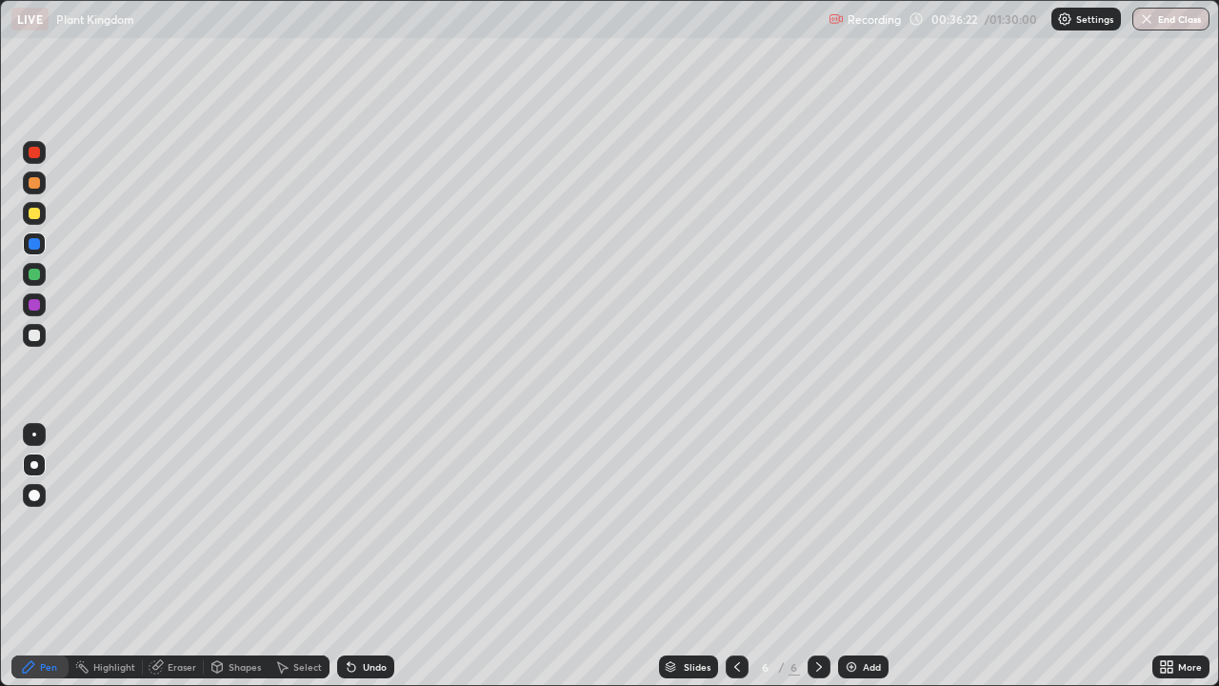
click at [368, 556] on div "Undo" at bounding box center [365, 666] width 57 height 23
click at [369, 556] on div "Undo" at bounding box center [375, 667] width 24 height 10
click at [371, 556] on div "Undo" at bounding box center [375, 667] width 24 height 10
click at [378, 556] on div "Undo" at bounding box center [365, 666] width 57 height 23
click at [365, 556] on div "Undo" at bounding box center [365, 666] width 57 height 23
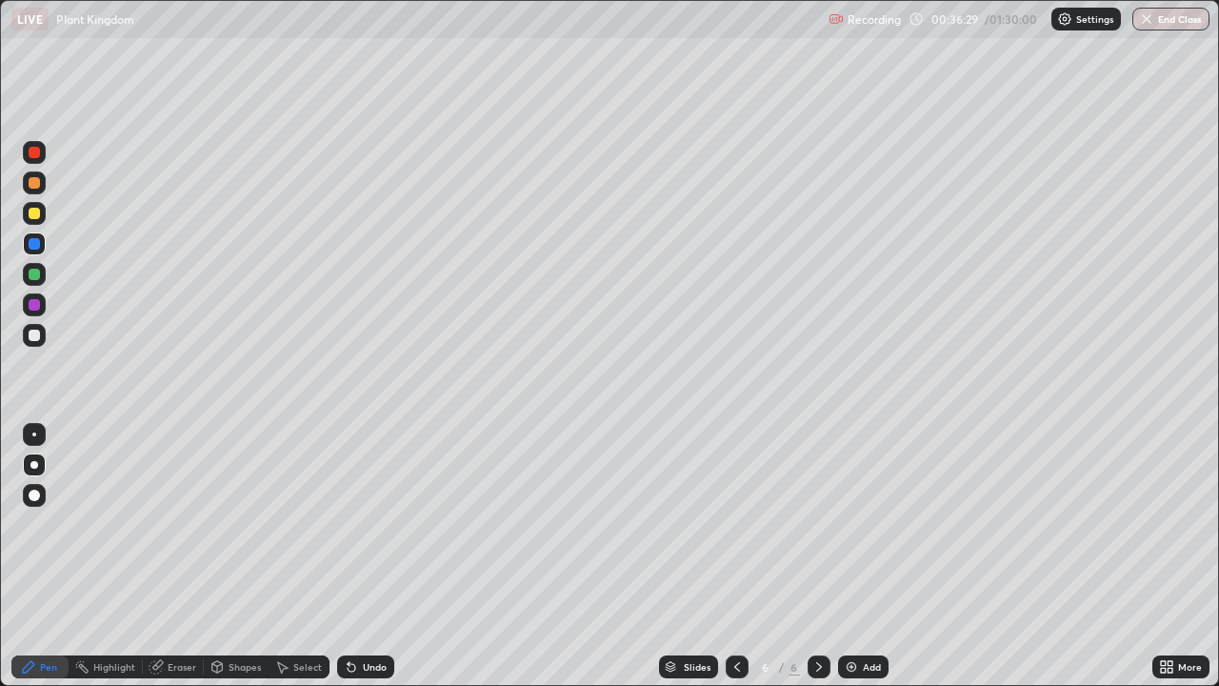
click at [32, 154] on div at bounding box center [34, 152] width 11 height 11
click at [38, 184] on div at bounding box center [34, 182] width 11 height 11
click at [370, 556] on div "Undo" at bounding box center [375, 667] width 24 height 10
click at [375, 556] on div "Undo" at bounding box center [375, 667] width 24 height 10
click at [37, 309] on div at bounding box center [34, 304] width 11 height 11
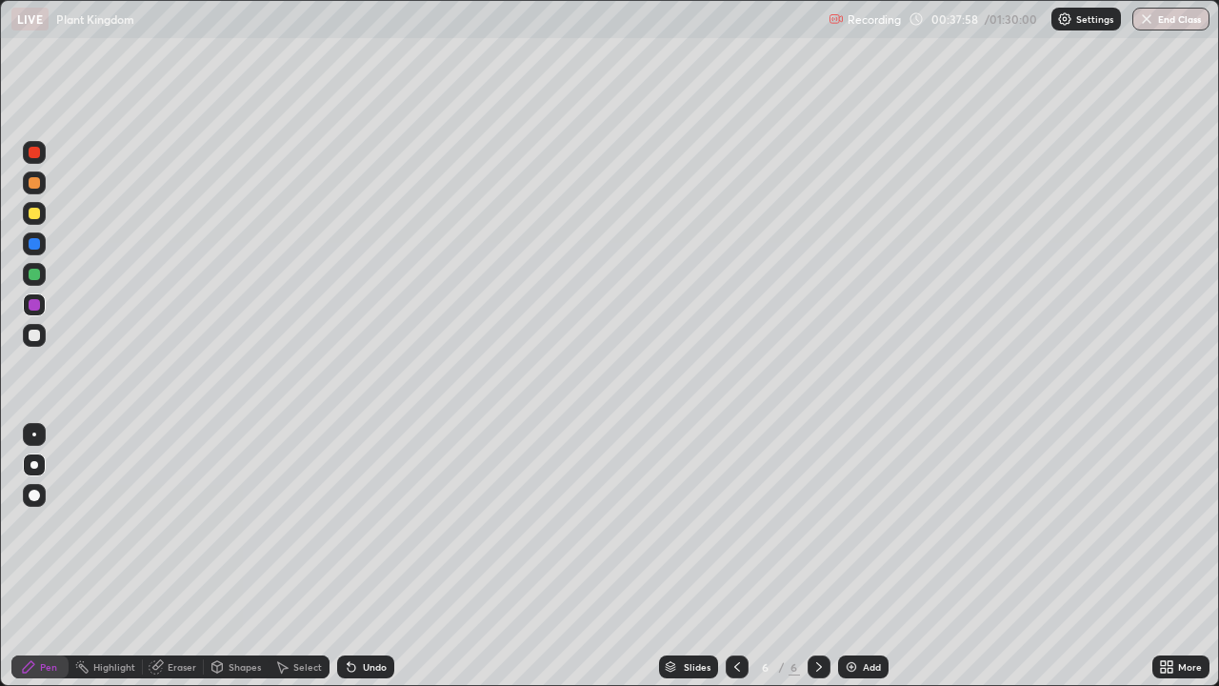
click at [42, 154] on div at bounding box center [34, 152] width 23 height 23
click at [35, 335] on div at bounding box center [34, 335] width 11 height 11
click at [865, 556] on div "Add" at bounding box center [872, 667] width 18 height 10
click at [45, 306] on div at bounding box center [34, 304] width 23 height 23
click at [38, 243] on div at bounding box center [34, 243] width 11 height 11
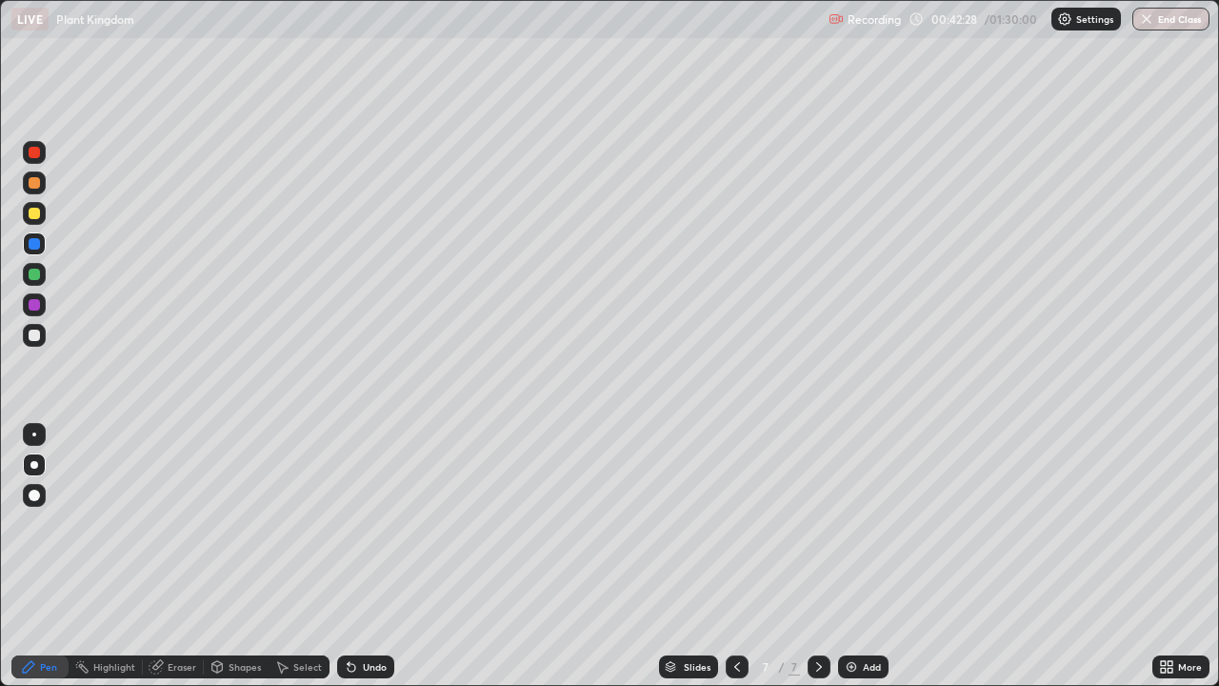
click at [40, 214] on div at bounding box center [34, 213] width 23 height 23
click at [36, 273] on div at bounding box center [34, 274] width 11 height 11
click at [34, 307] on div at bounding box center [34, 304] width 11 height 11
click at [37, 159] on div at bounding box center [34, 152] width 23 height 23
click at [42, 277] on div at bounding box center [34, 274] width 23 height 23
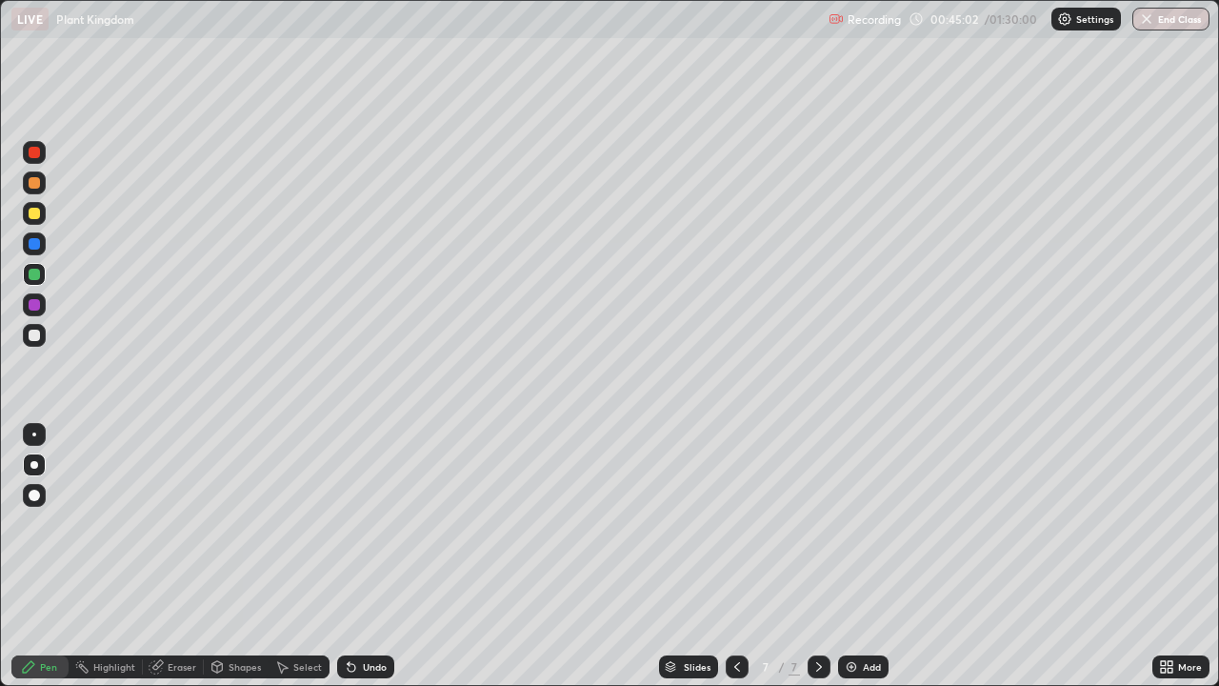
click at [33, 244] on div at bounding box center [34, 243] width 11 height 11
click at [33, 490] on div at bounding box center [34, 495] width 11 height 11
click at [42, 467] on div at bounding box center [34, 464] width 23 height 23
click at [387, 556] on div "Undo" at bounding box center [365, 666] width 57 height 23
click at [372, 556] on div "Undo" at bounding box center [375, 667] width 24 height 10
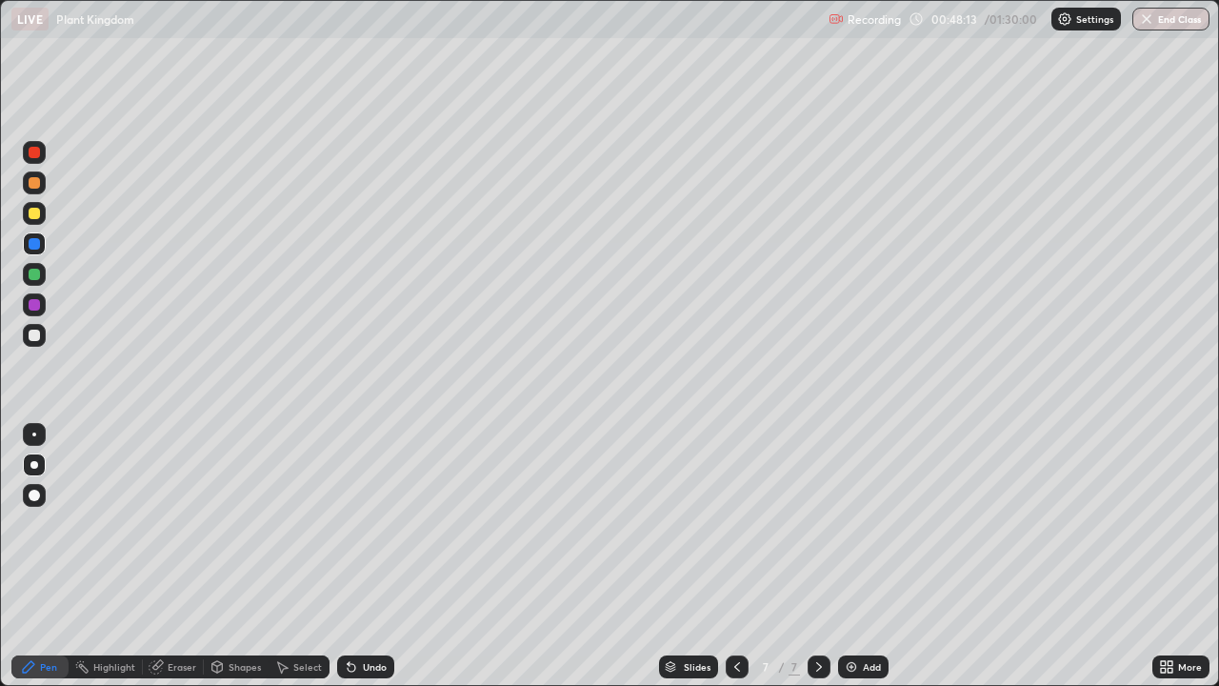
click at [1170, 556] on icon at bounding box center [1170, 663] width 5 height 5
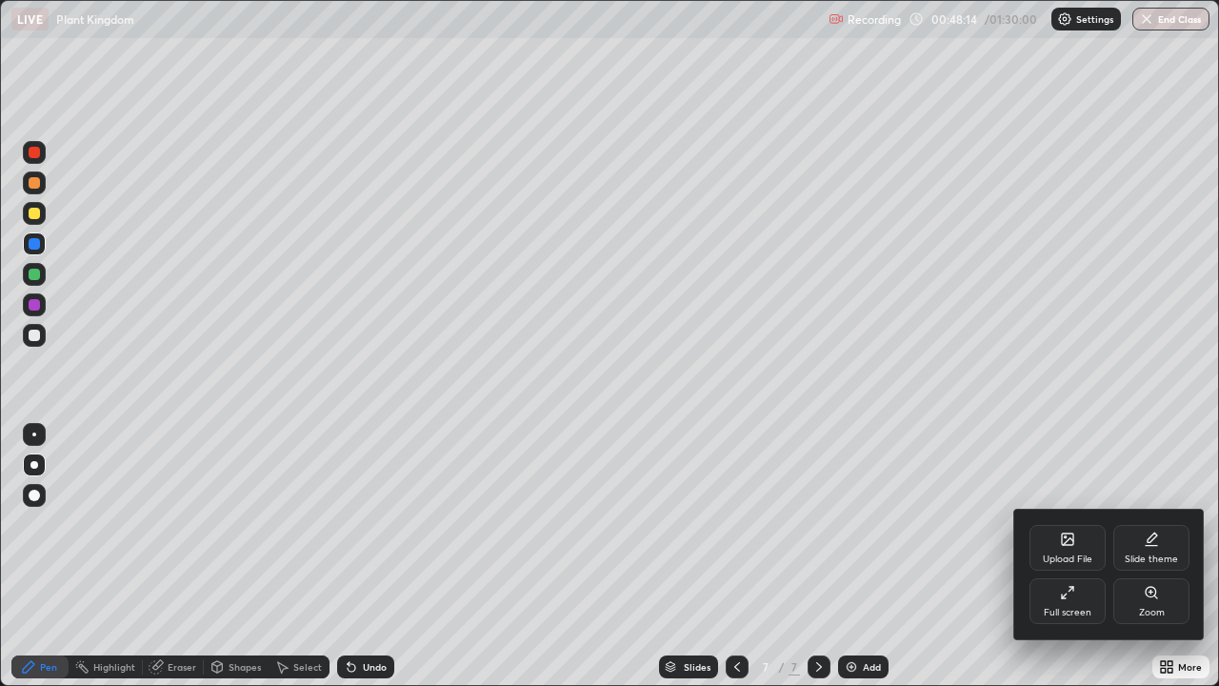
click at [1066, 556] on icon at bounding box center [1067, 592] width 15 height 15
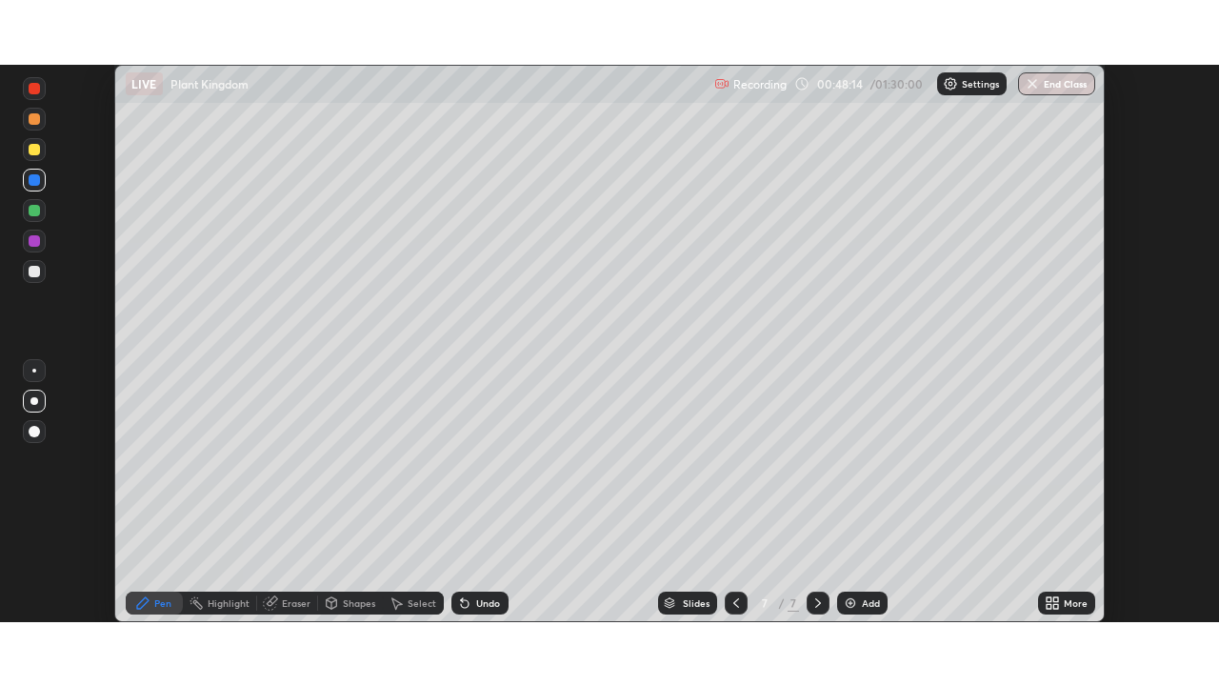
scroll to position [94697, 94036]
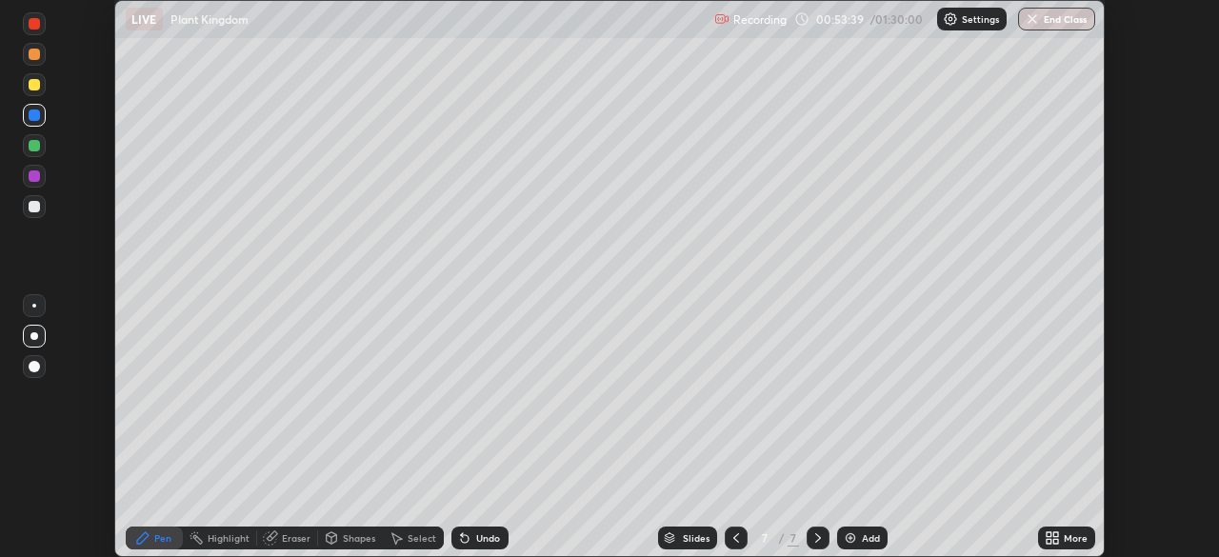
click at [1055, 534] on icon at bounding box center [1056, 534] width 5 height 5
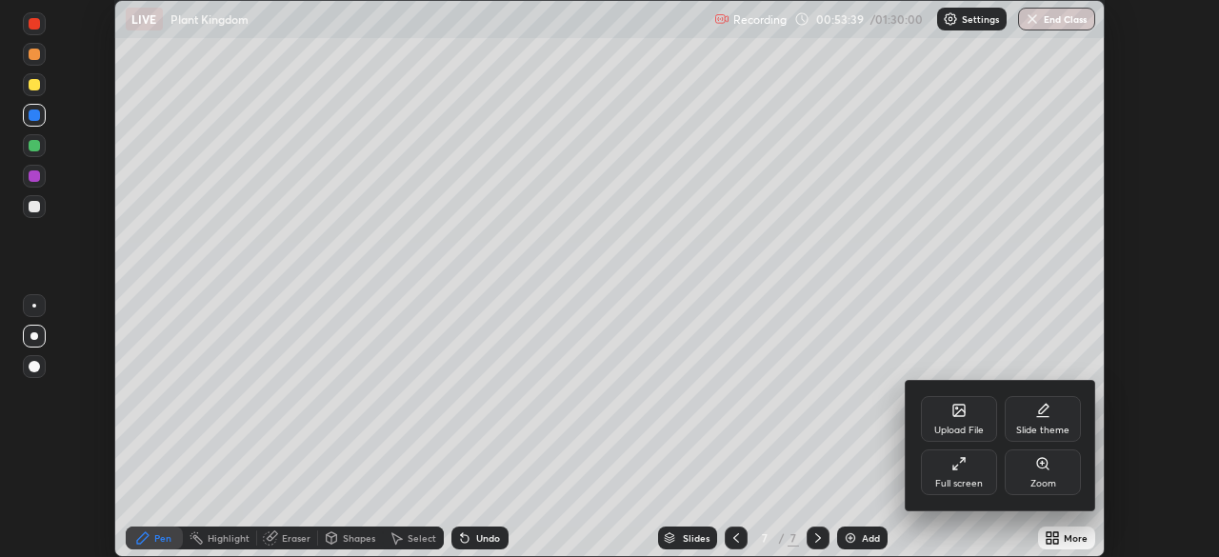
click at [970, 483] on div "Full screen" at bounding box center [959, 484] width 48 height 10
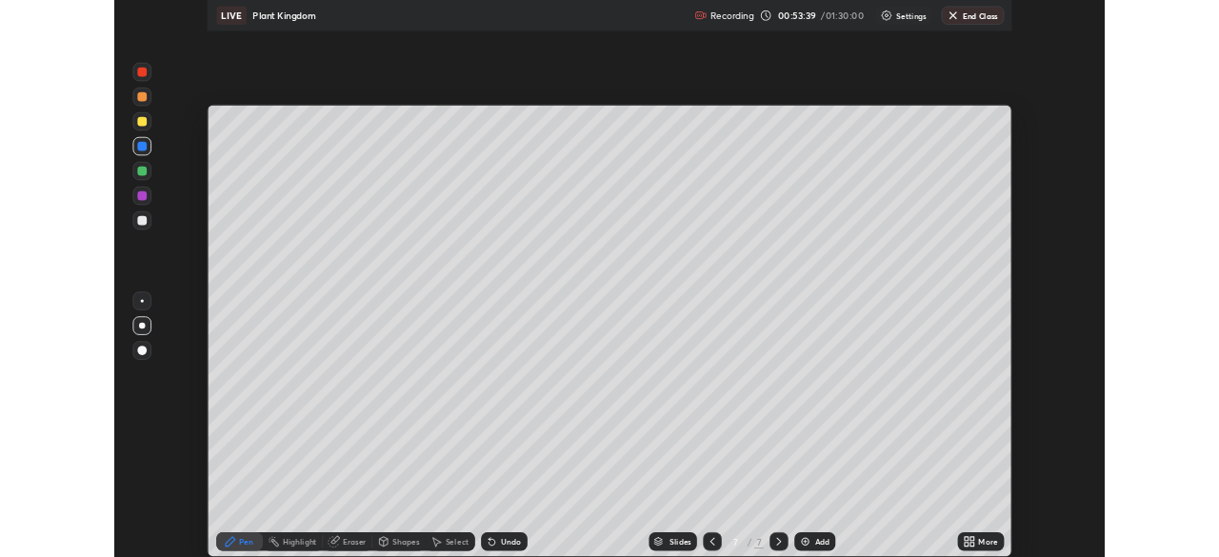
scroll to position [686, 1219]
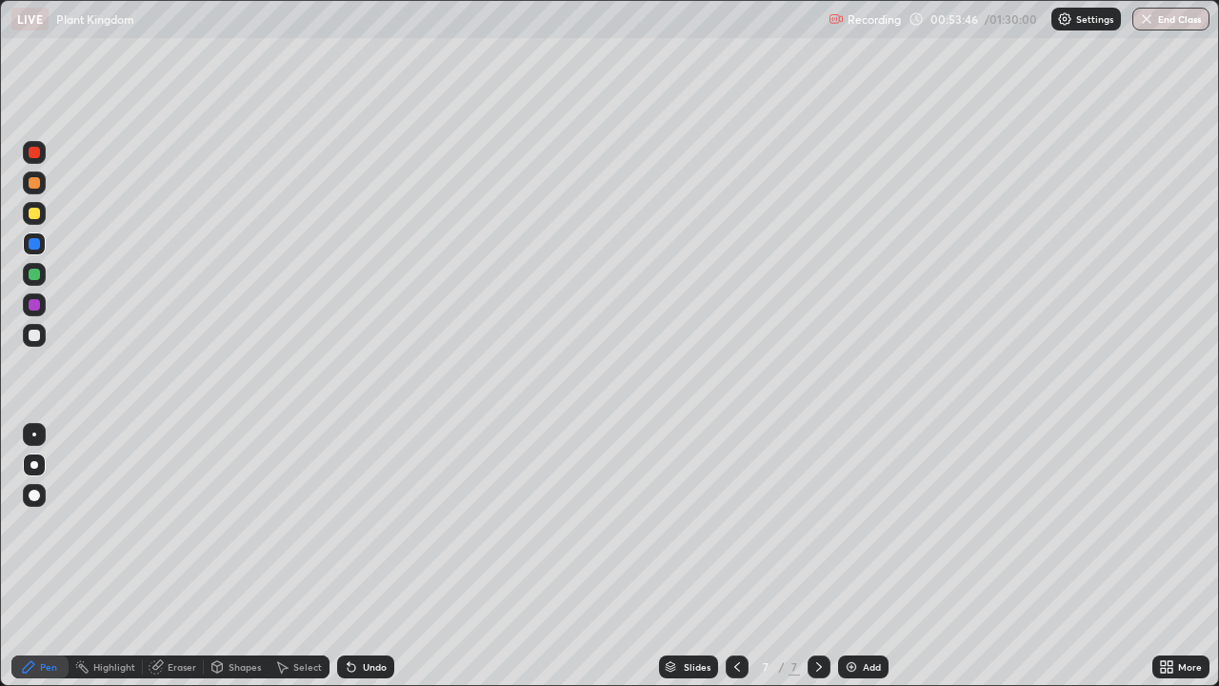
click at [735, 556] on icon at bounding box center [737, 666] width 15 height 15
click at [740, 556] on icon at bounding box center [737, 666] width 15 height 15
click at [735, 556] on icon at bounding box center [737, 666] width 15 height 15
click at [741, 556] on icon at bounding box center [737, 666] width 15 height 15
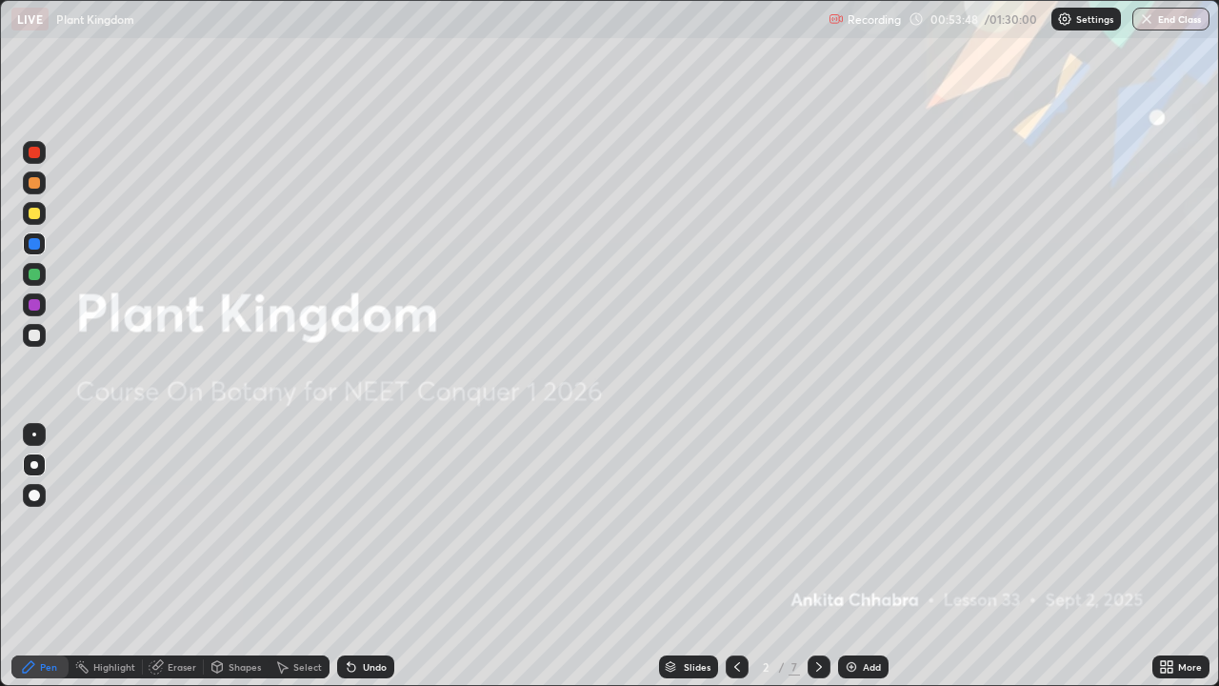
click at [814, 556] on icon at bounding box center [819, 666] width 15 height 15
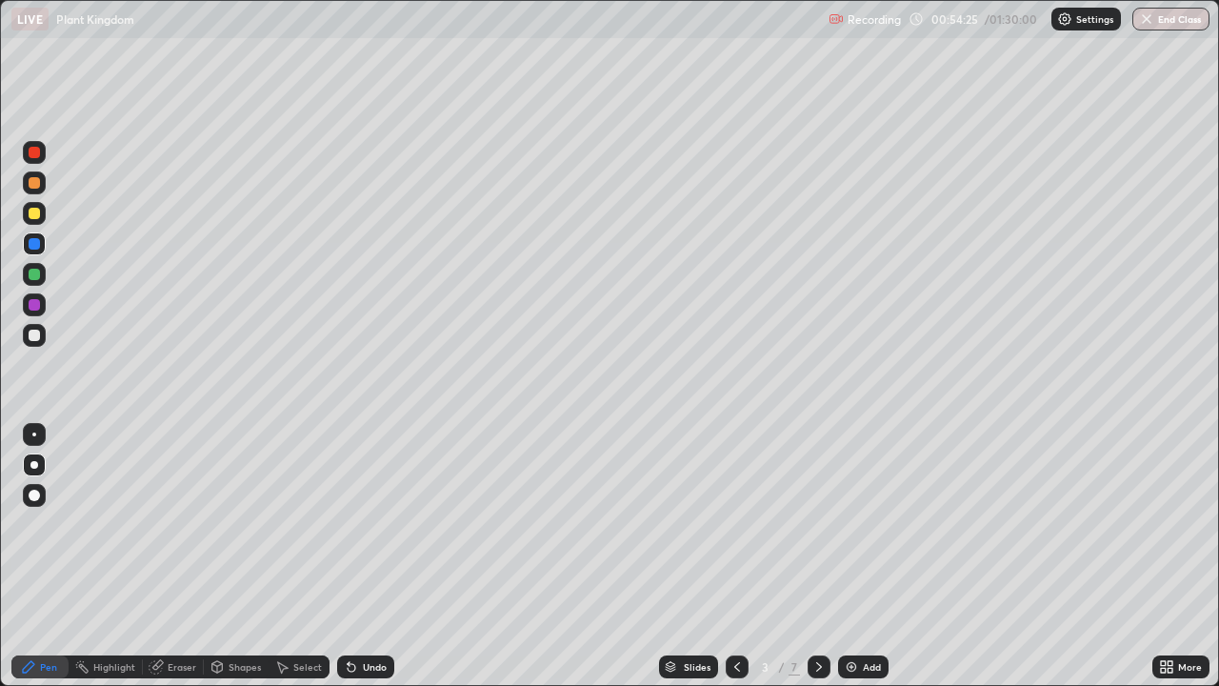
click at [827, 556] on div at bounding box center [819, 666] width 23 height 23
click at [817, 556] on icon at bounding box center [819, 666] width 15 height 15
click at [815, 556] on icon at bounding box center [819, 666] width 15 height 15
click at [817, 556] on icon at bounding box center [819, 666] width 15 height 15
click at [866, 556] on div "Add" at bounding box center [872, 667] width 18 height 10
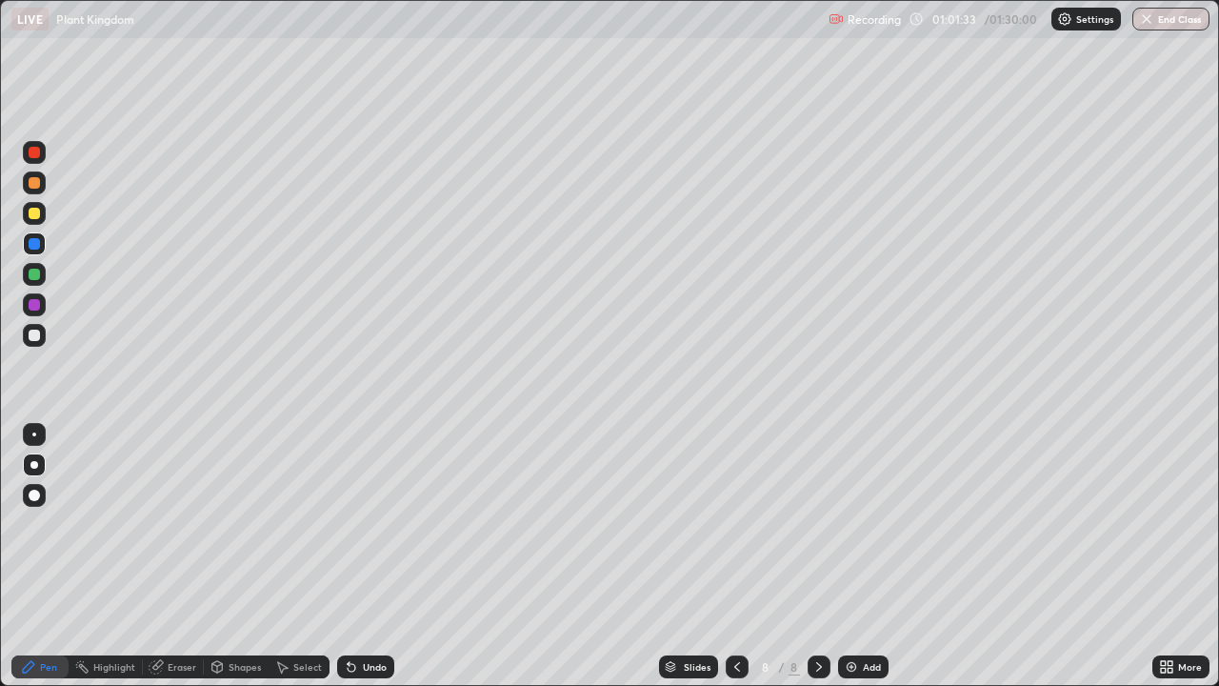
click at [1176, 556] on div "More" at bounding box center [1181, 666] width 57 height 23
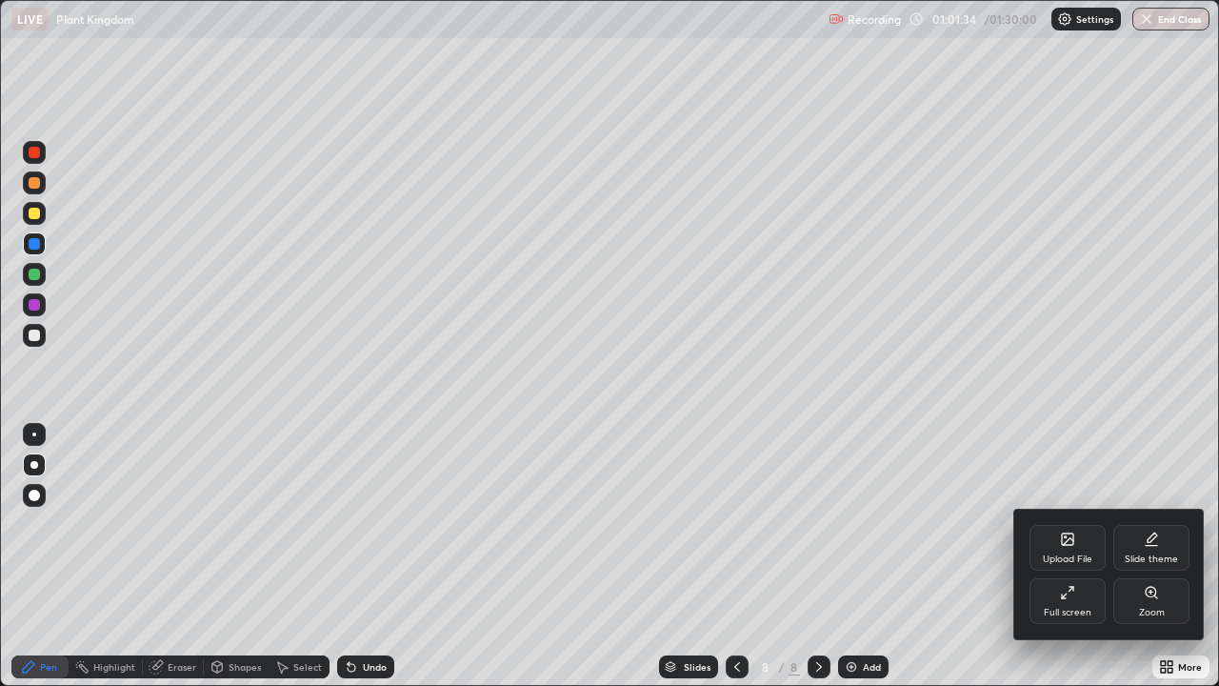
click at [1063, 556] on icon at bounding box center [1064, 595] width 5 height 5
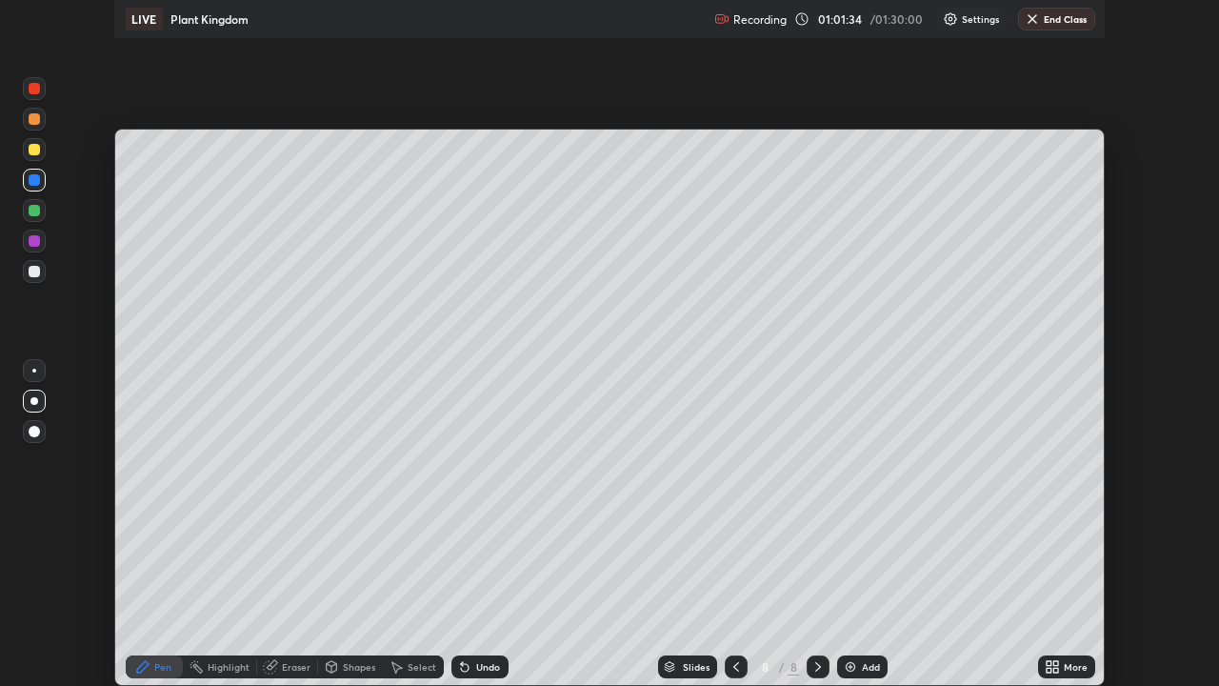
scroll to position [94697, 94036]
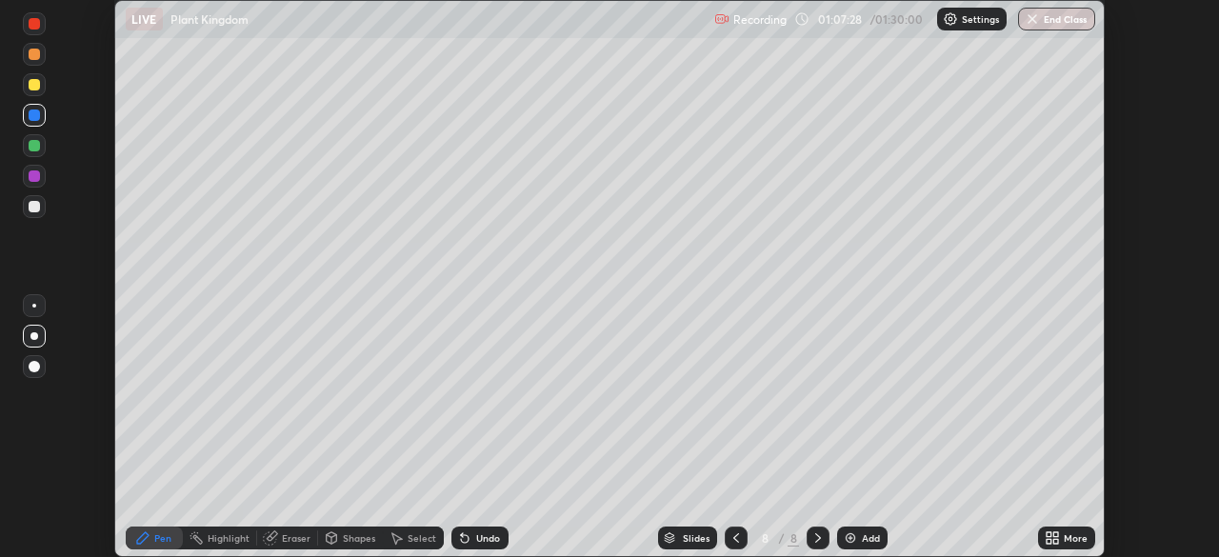
click at [1049, 534] on icon at bounding box center [1049, 534] width 5 height 5
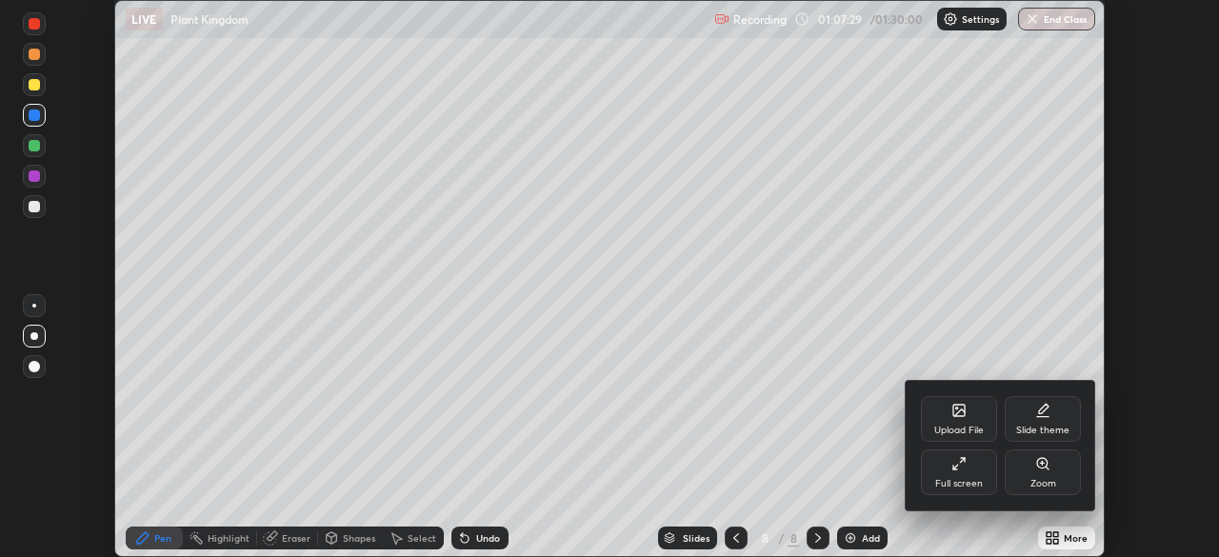
click at [979, 479] on div "Full screen" at bounding box center [959, 484] width 48 height 10
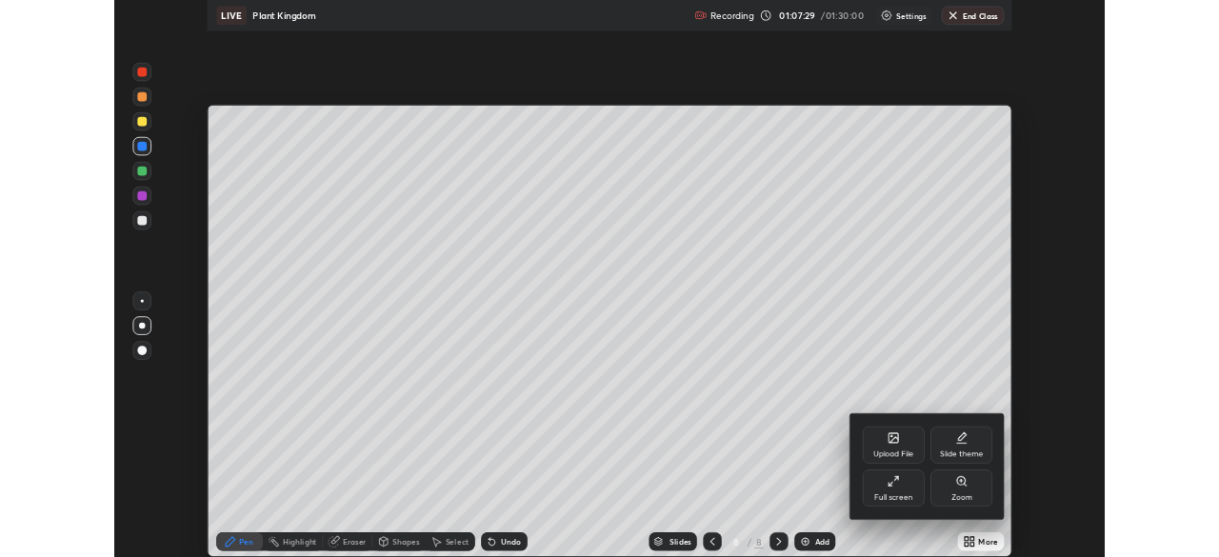
scroll to position [686, 1219]
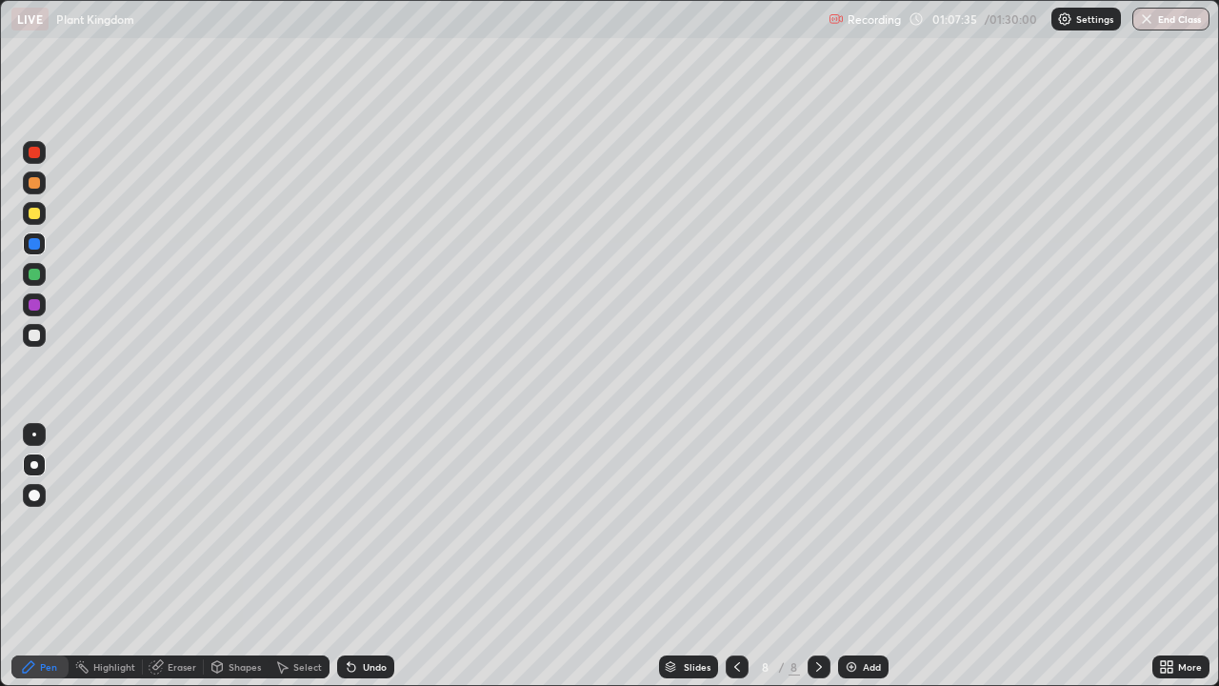
click at [1168, 23] on button "End Class" at bounding box center [1171, 19] width 77 height 23
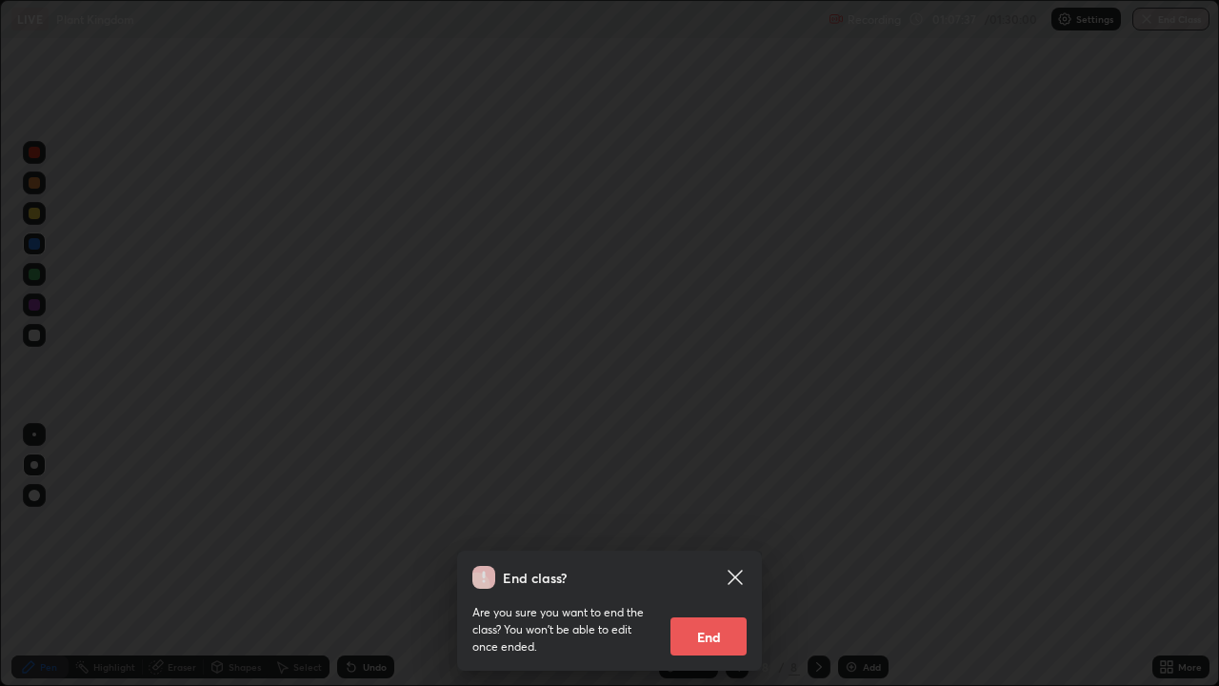
click at [715, 556] on button "End" at bounding box center [709, 636] width 76 height 38
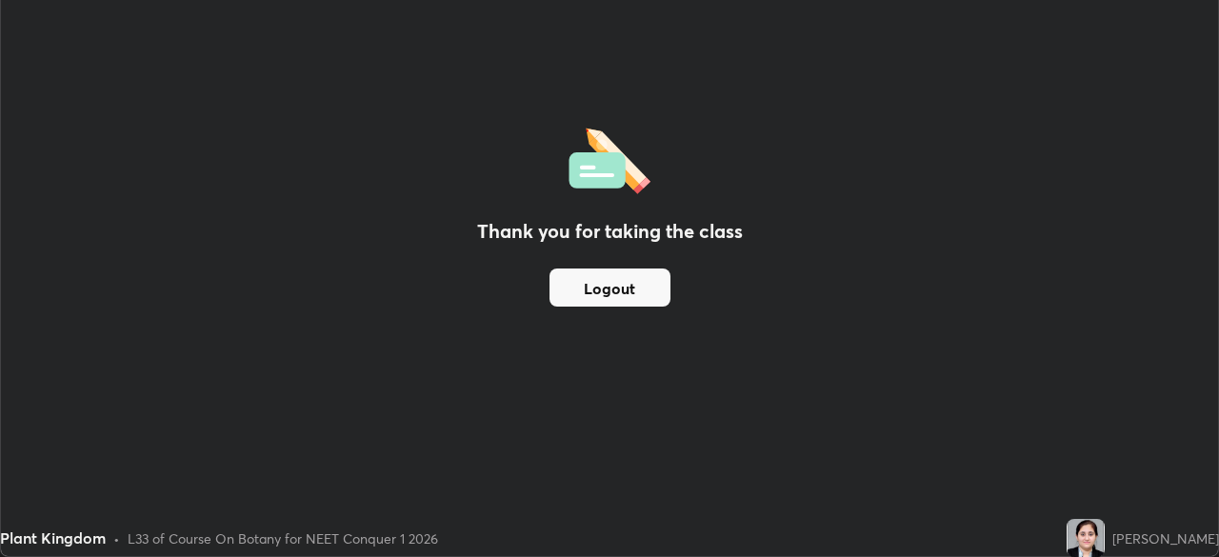
scroll to position [94697, 94036]
